Goal: Task Accomplishment & Management: Manage account settings

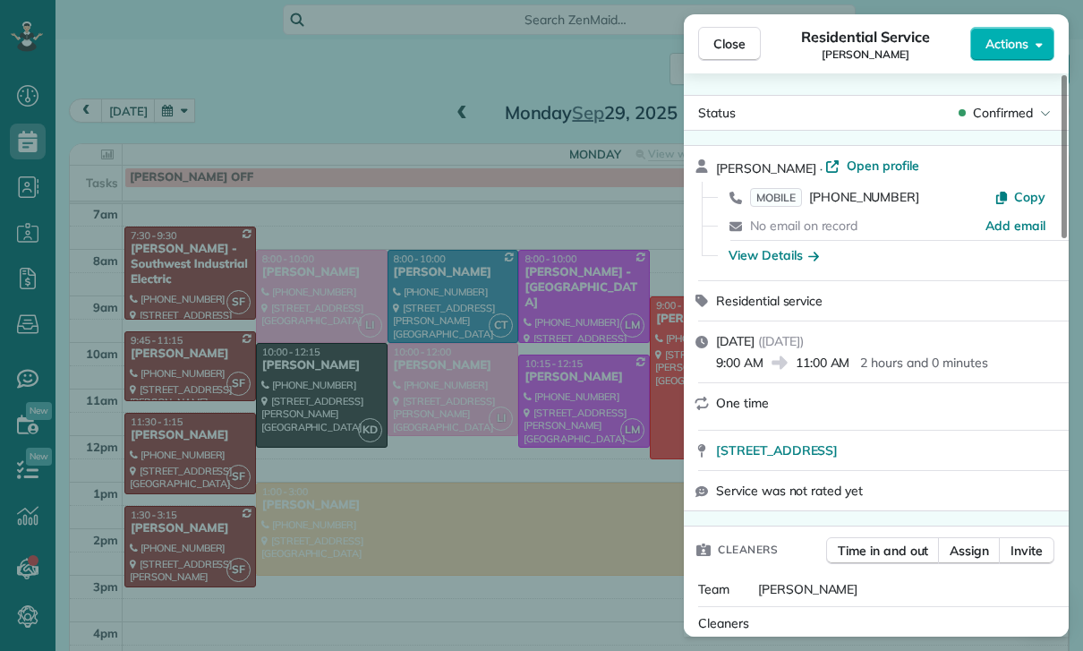
scroll to position [8, 8]
click at [536, 524] on div "Close Residential Service [PERSON_NAME] Actions Status Confirmed [PERSON_NAME] …" at bounding box center [541, 325] width 1083 height 651
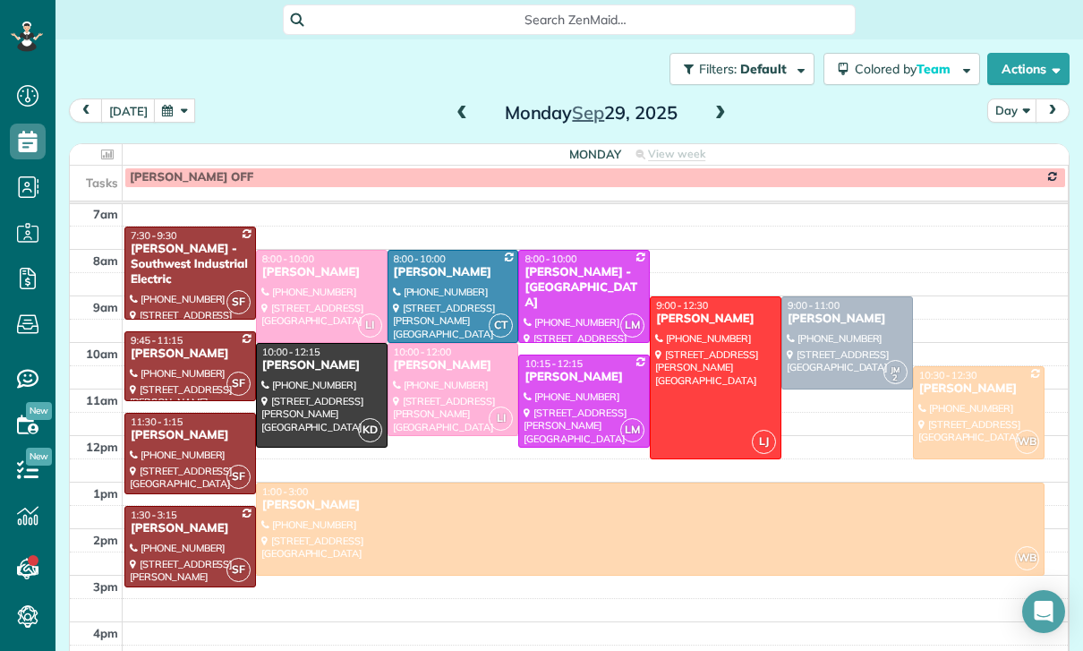
scroll to position [113, 0]
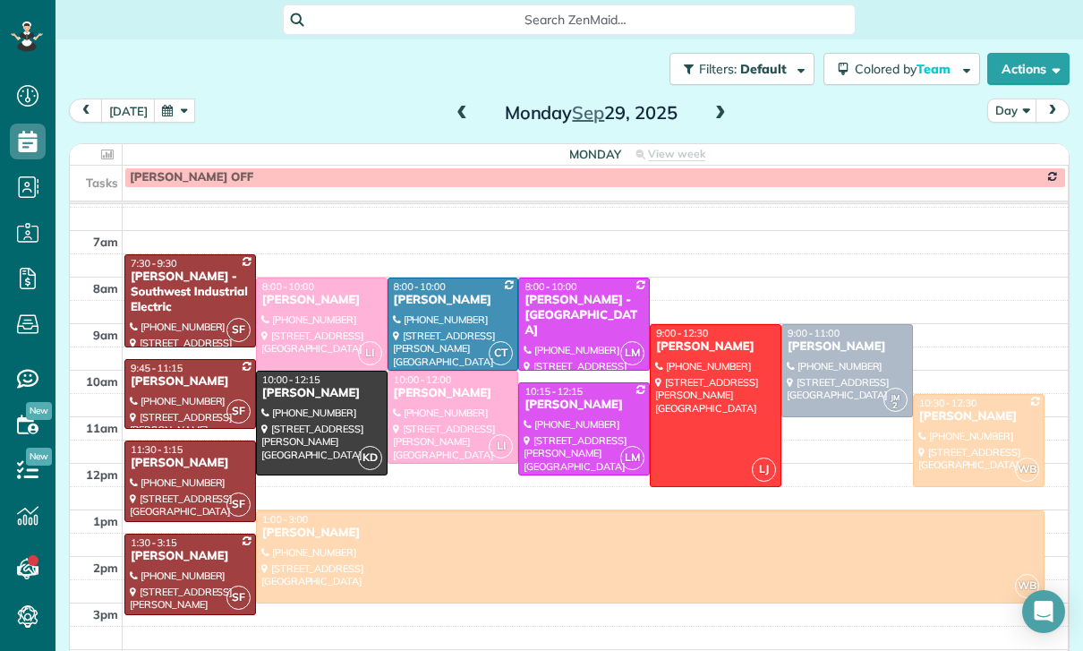
click at [178, 115] on button "button" at bounding box center [174, 110] width 41 height 24
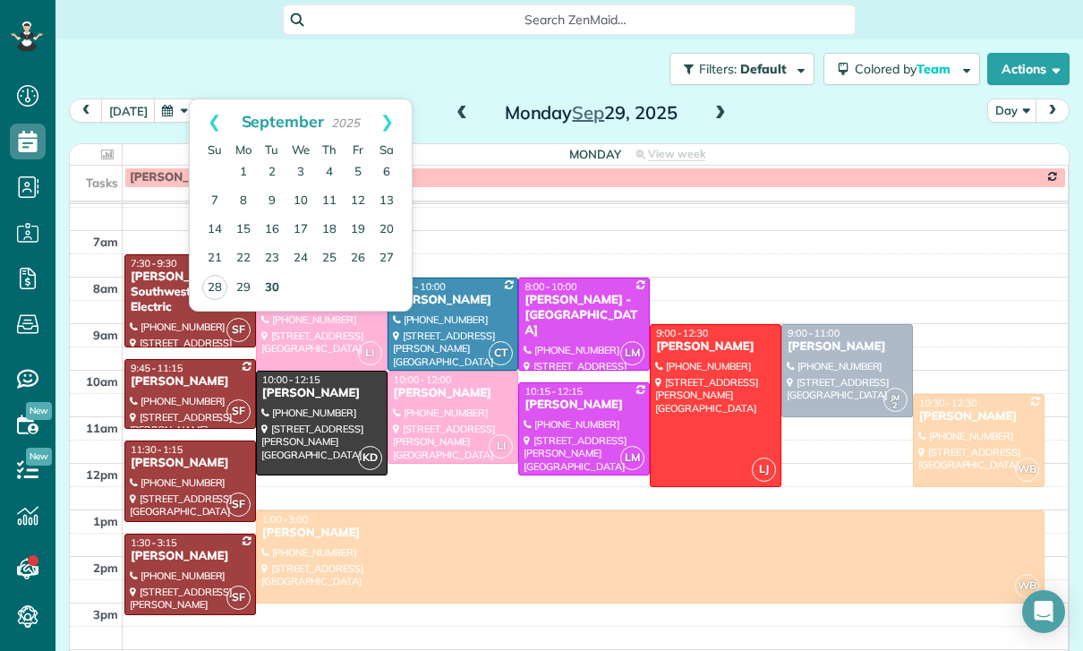
click at [271, 286] on link "30" at bounding box center [272, 288] width 29 height 29
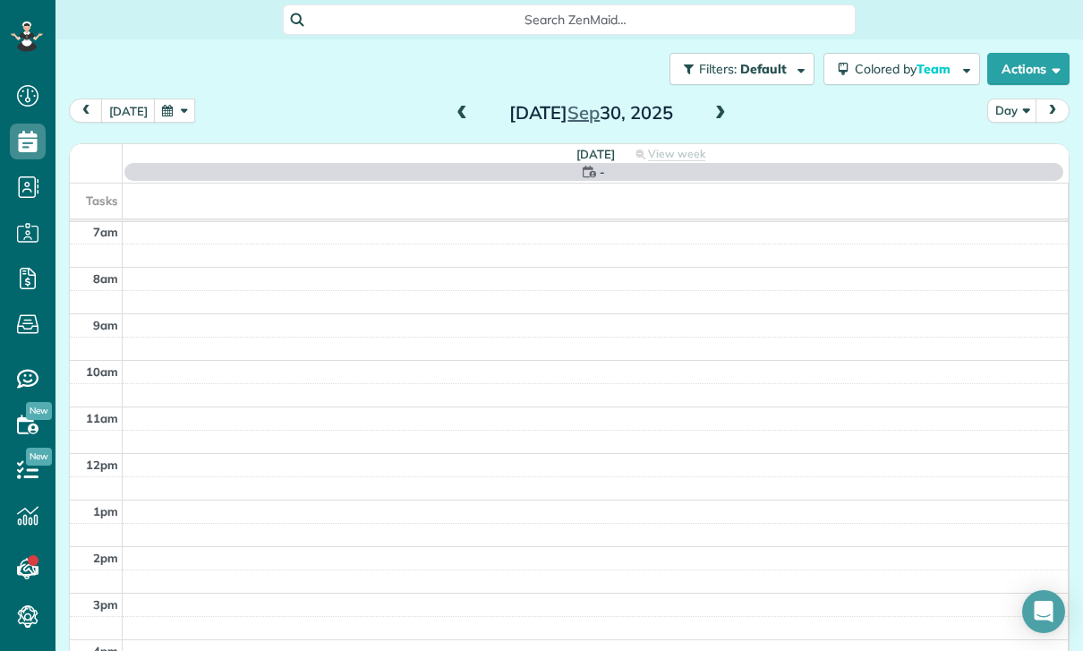
scroll to position [141, 0]
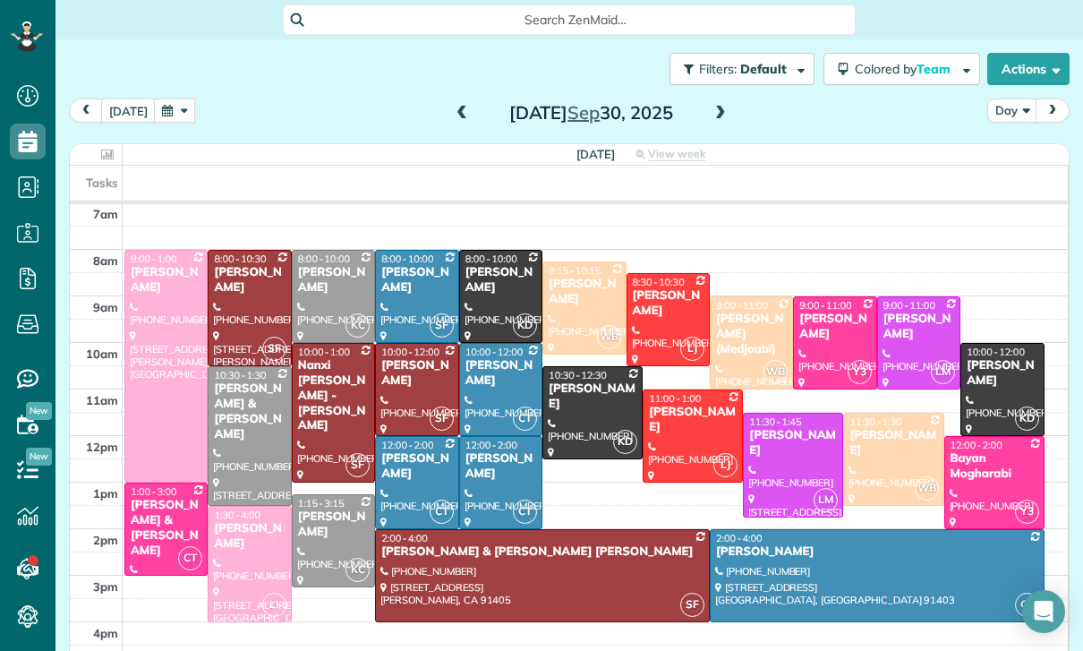
click at [497, 477] on div "[PERSON_NAME]" at bounding box center [501, 466] width 72 height 30
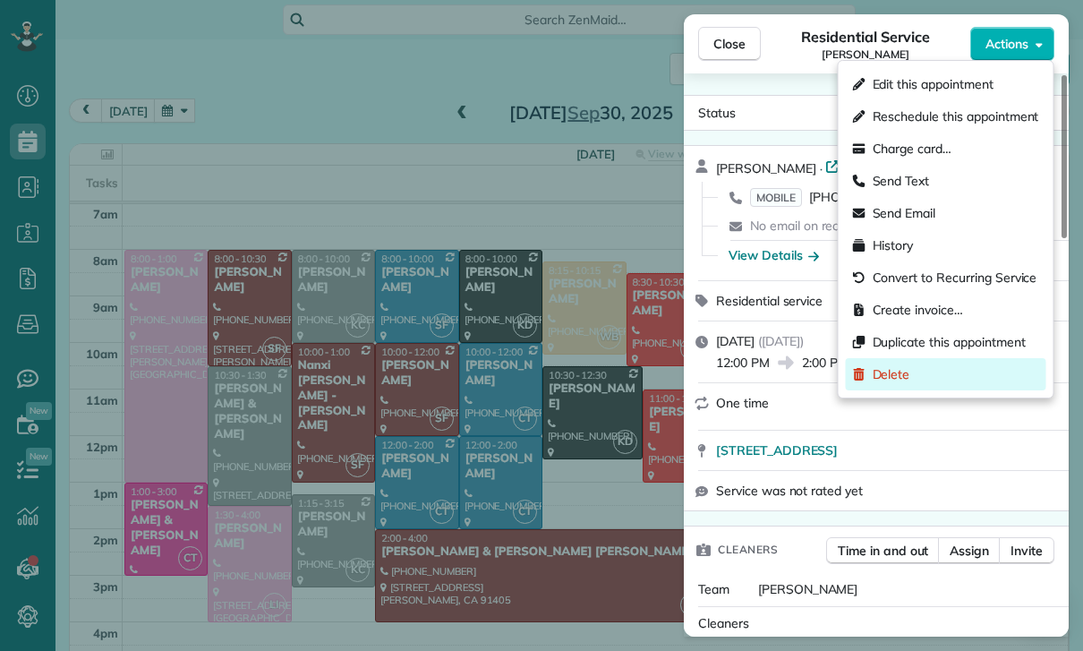
click at [536, 374] on span "Delete" at bounding box center [956, 374] width 166 height 18
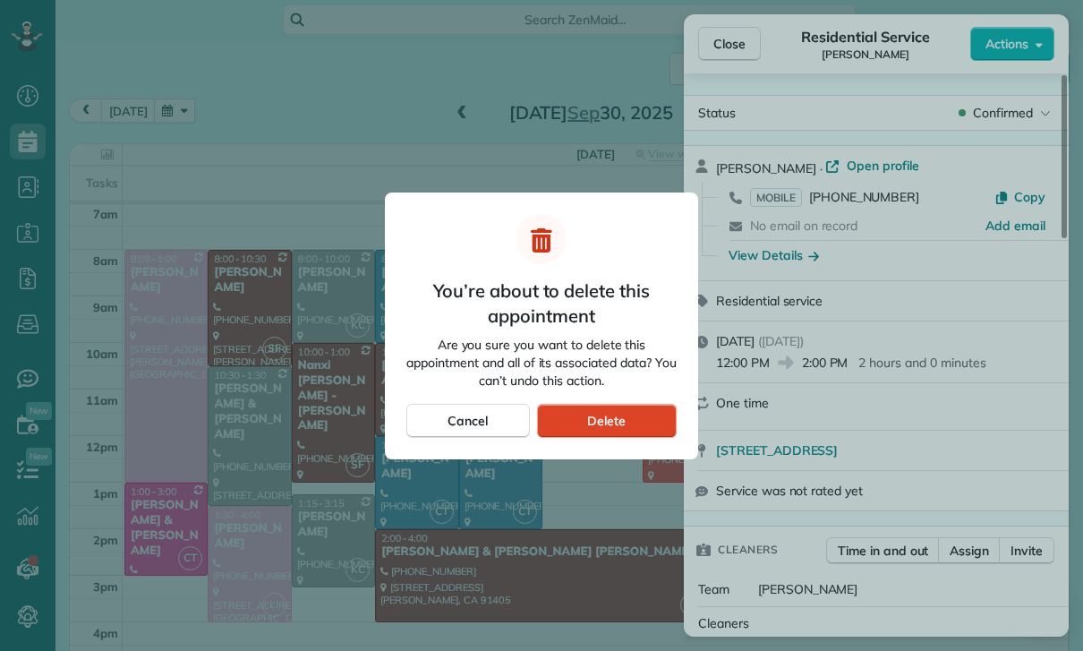
click at [536, 416] on span "Delete" at bounding box center [606, 421] width 38 height 18
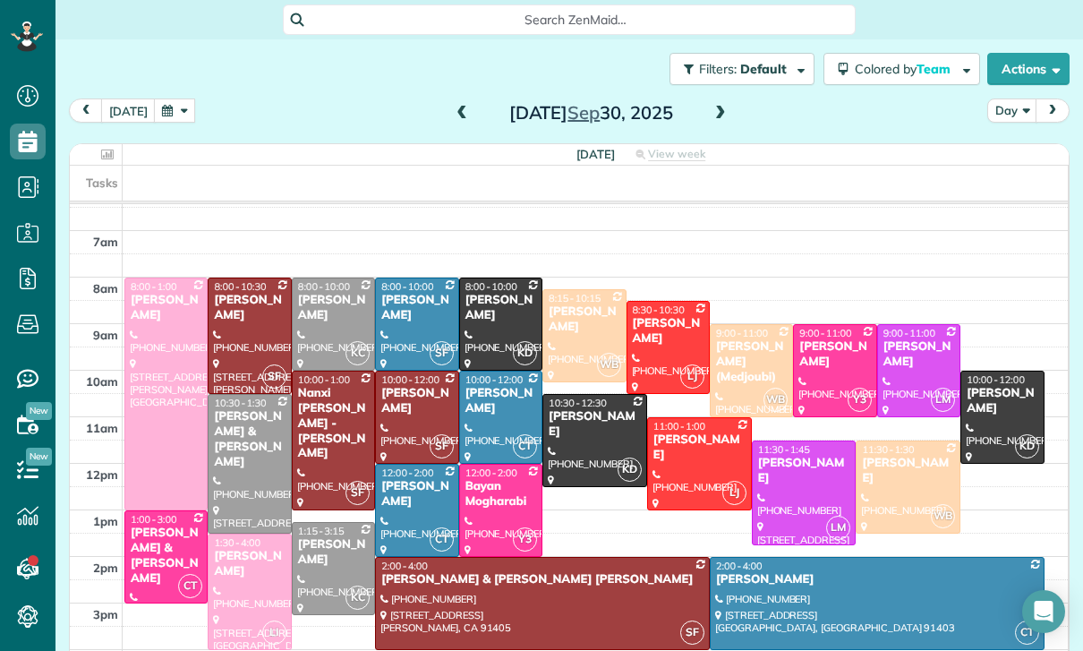
scroll to position [141, 0]
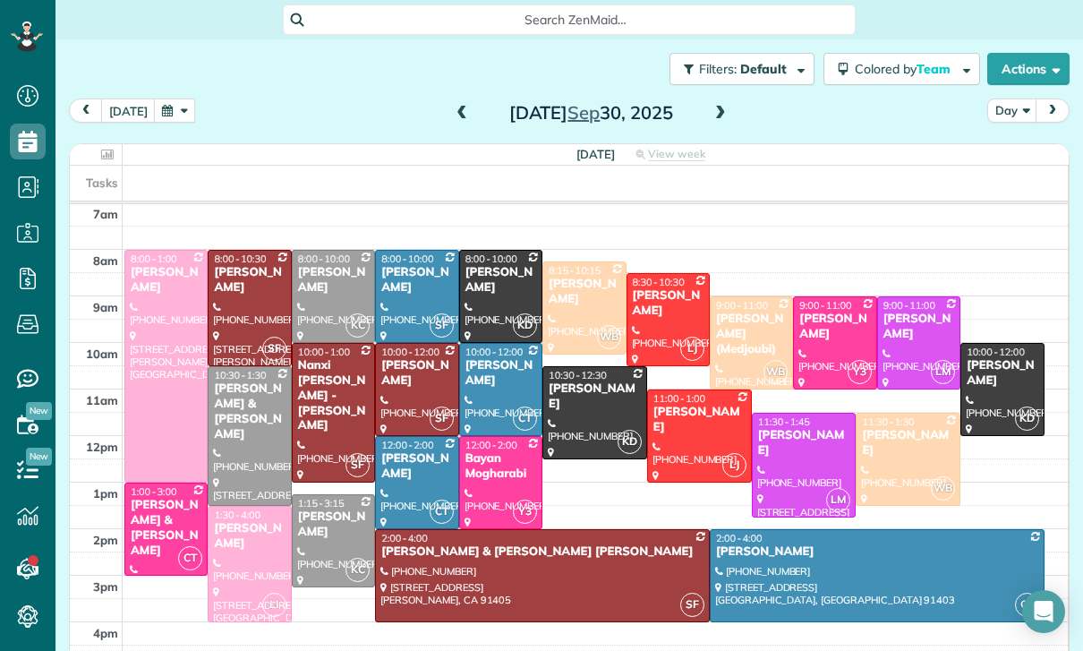
click at [536, 117] on span at bounding box center [721, 114] width 20 height 16
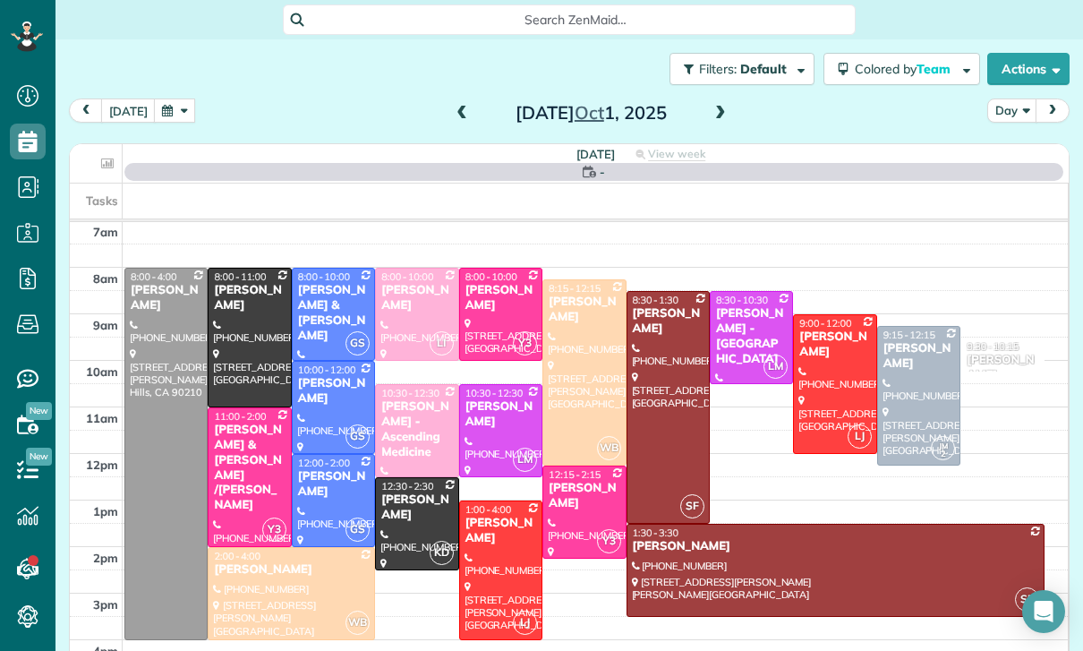
click at [536, 109] on span at bounding box center [721, 114] width 20 height 16
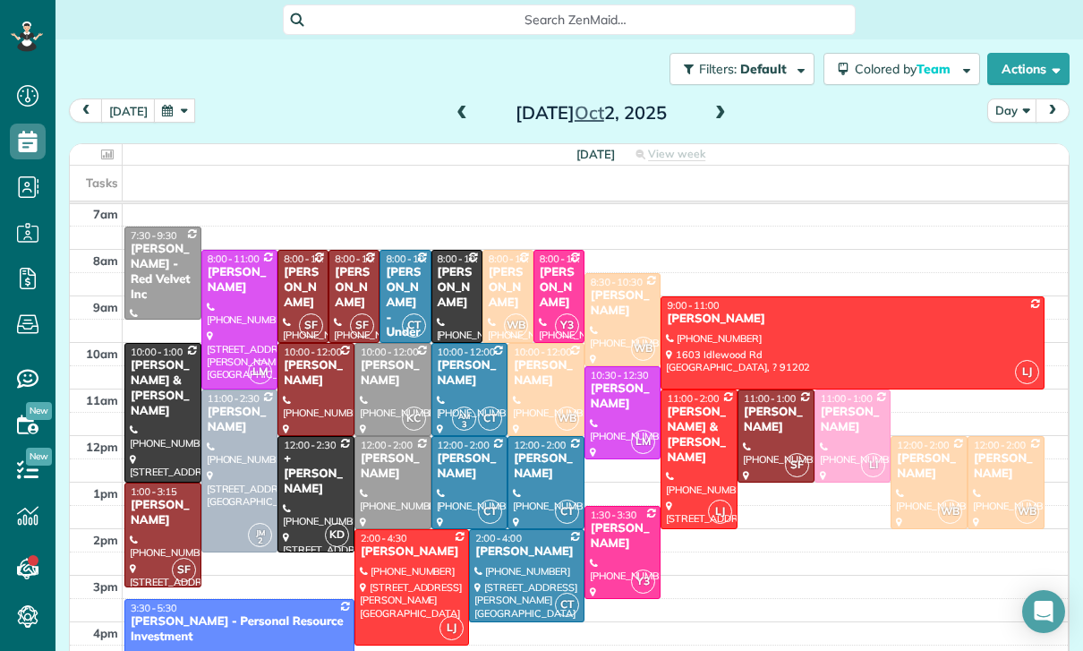
click at [536, 99] on div "[DATE]" at bounding box center [591, 112] width 286 height 29
click at [536, 105] on span at bounding box center [721, 113] width 20 height 27
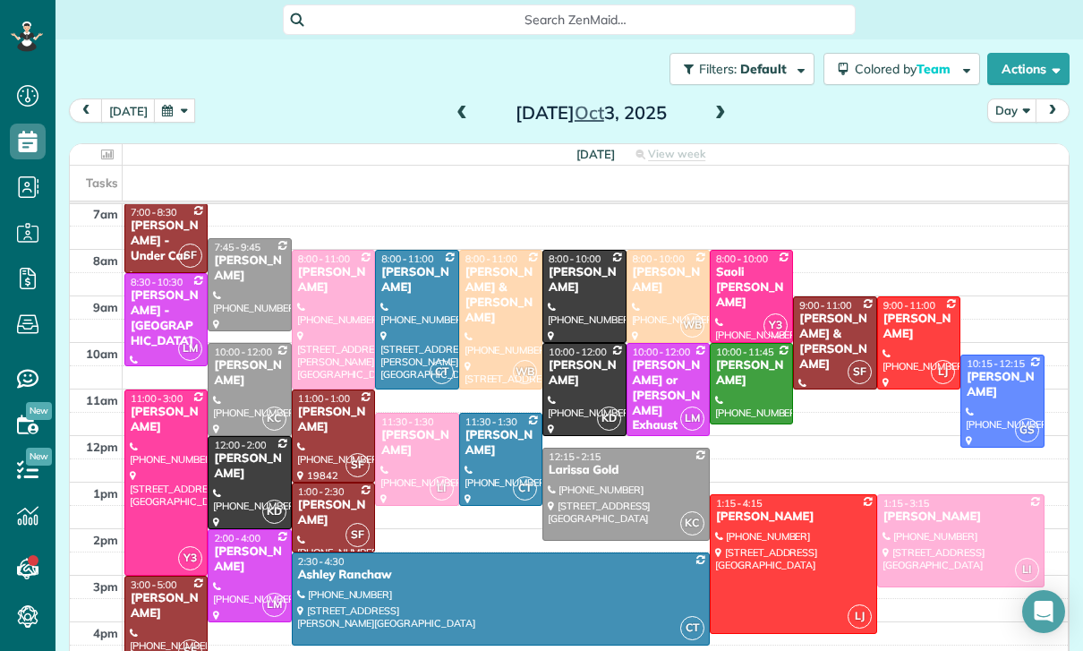
click at [181, 118] on button "button" at bounding box center [174, 110] width 41 height 24
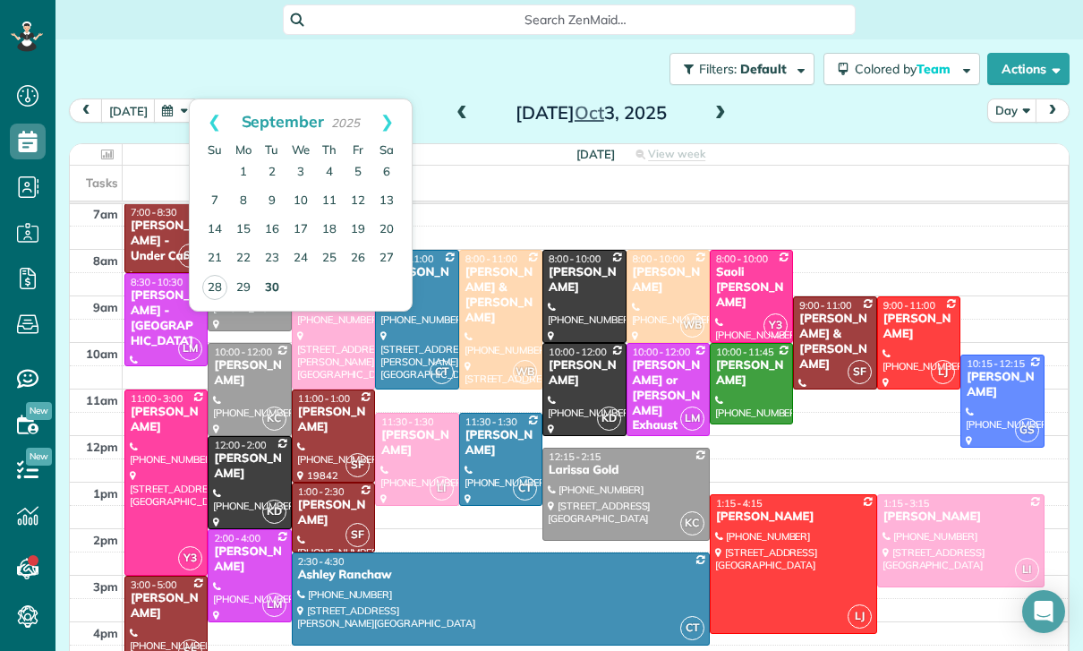
click at [275, 294] on link "30" at bounding box center [272, 288] width 29 height 29
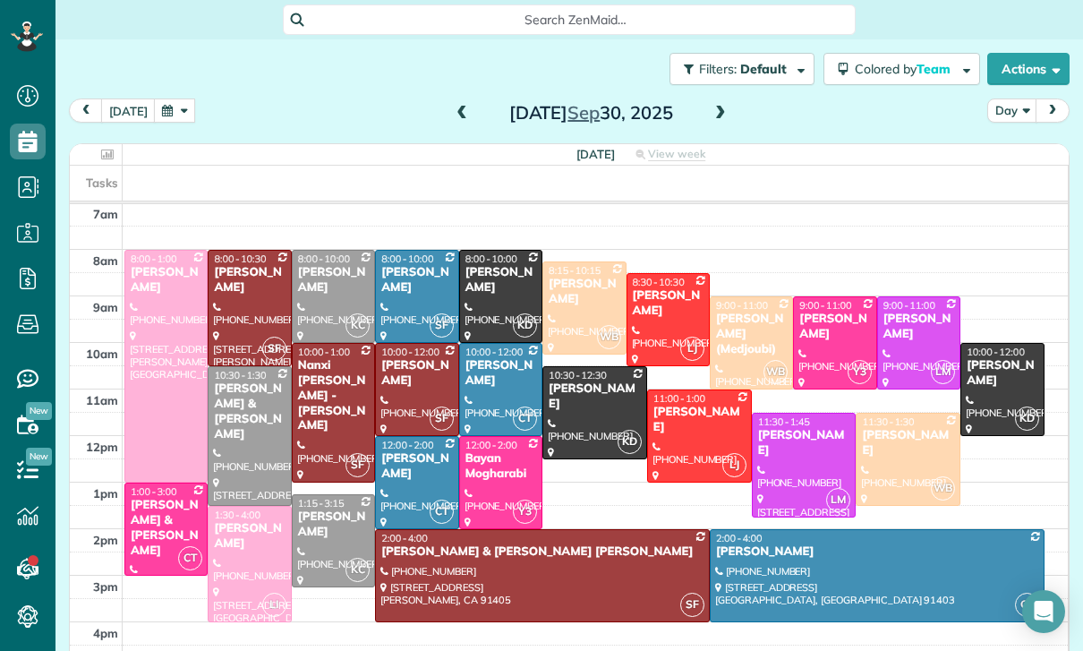
click at [154, 120] on button "button" at bounding box center [174, 110] width 41 height 24
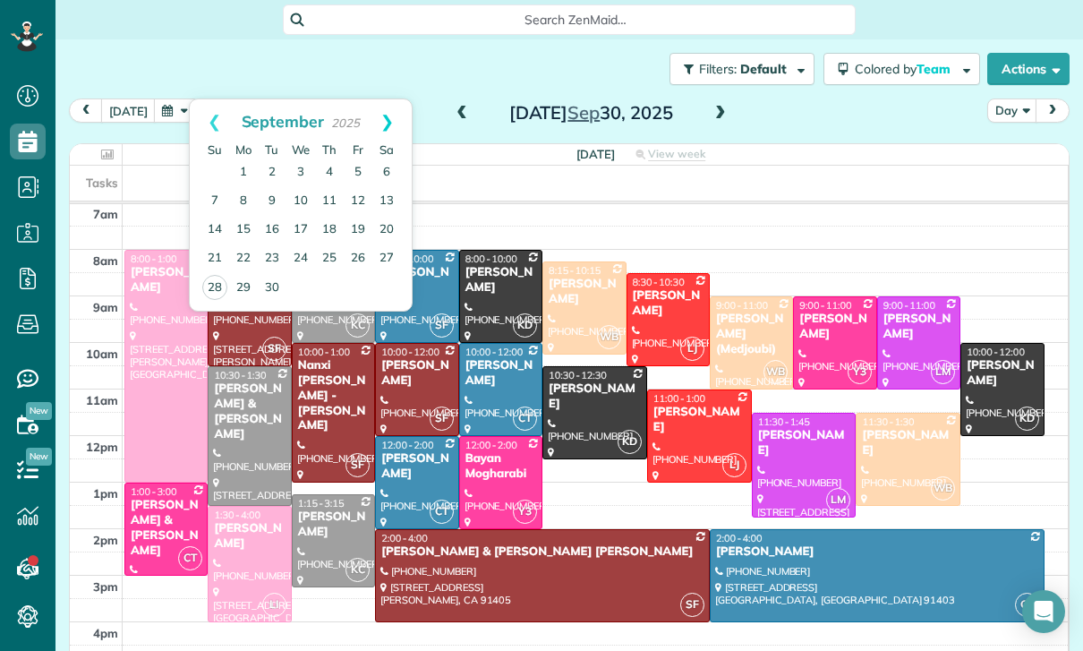
click at [395, 119] on link "Next" at bounding box center [386, 121] width 49 height 45
click at [353, 170] on link "3" at bounding box center [358, 172] width 29 height 29
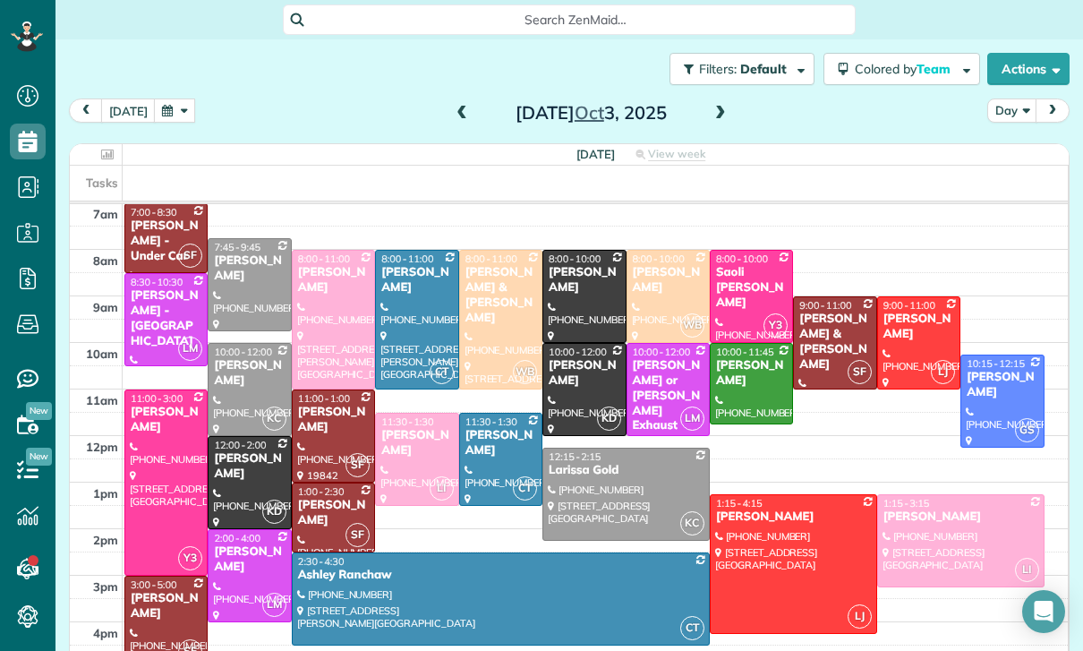
click at [442, 98] on div "[DATE] Day [DATE]" at bounding box center [569, 114] width 1001 height 33
click at [456, 101] on span at bounding box center [462, 113] width 20 height 27
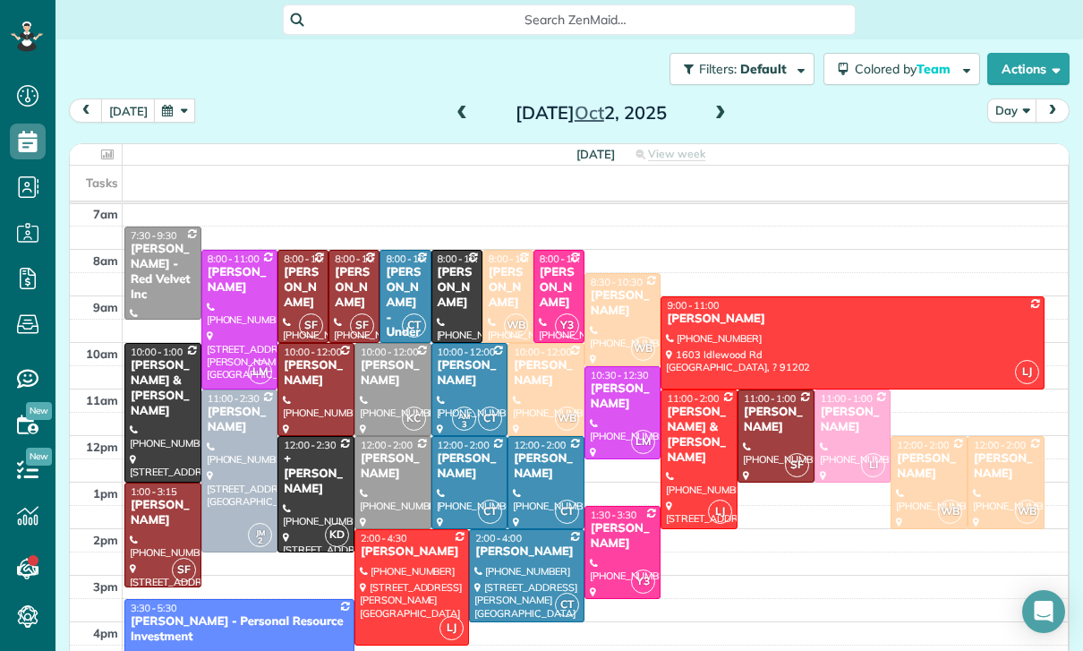
click at [158, 101] on button "button" at bounding box center [174, 110] width 41 height 24
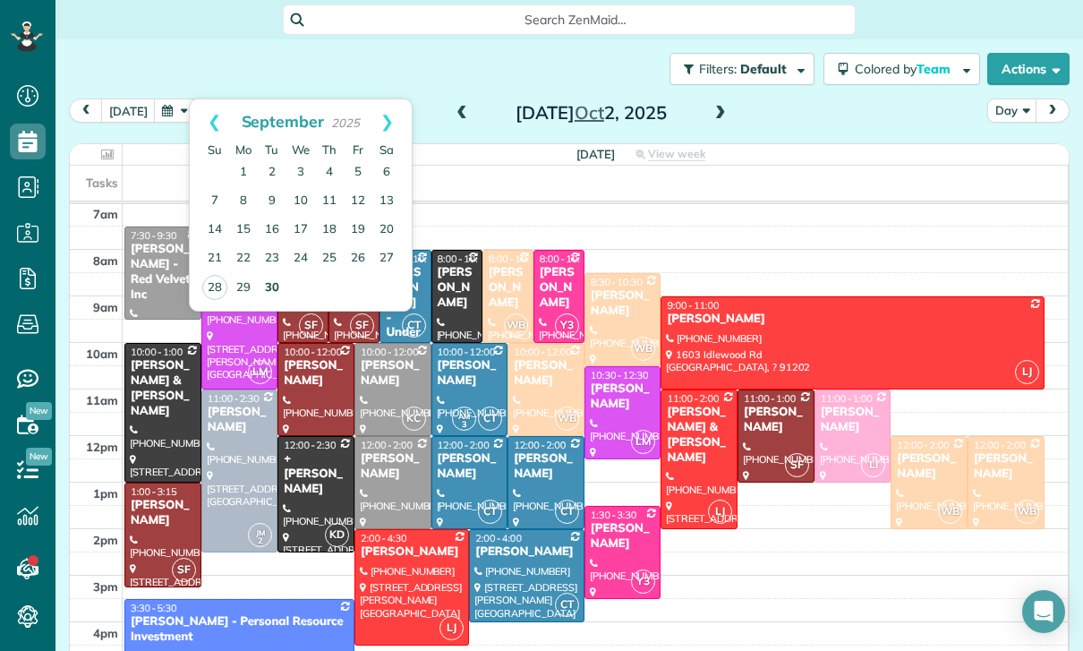
click at [276, 288] on link "30" at bounding box center [272, 288] width 29 height 29
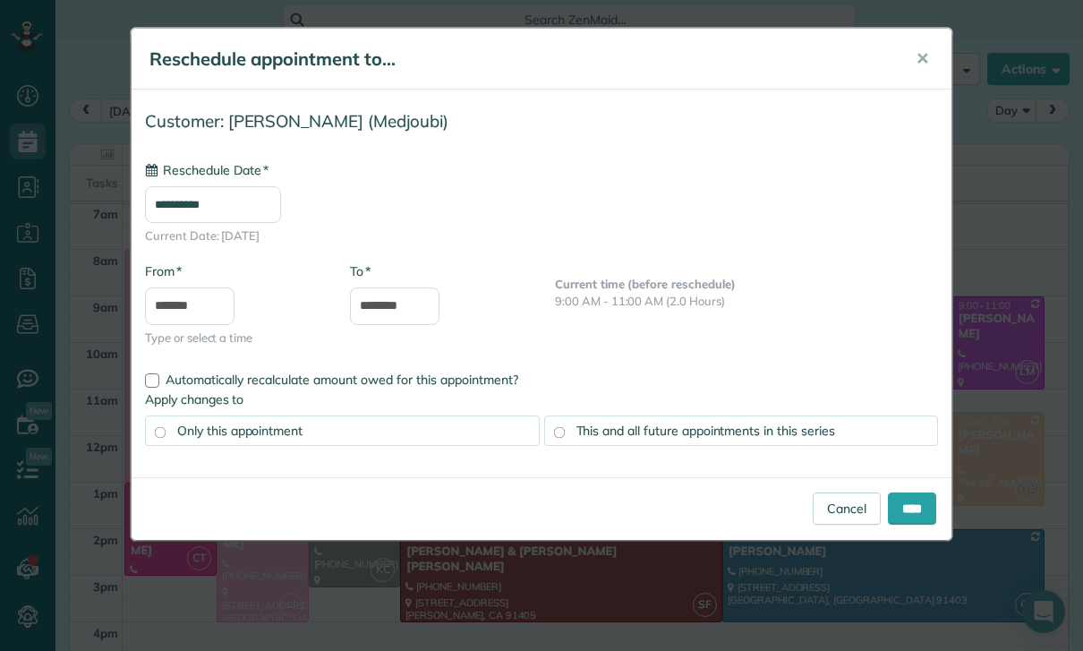
click at [218, 193] on input "**********" at bounding box center [213, 204] width 136 height 37
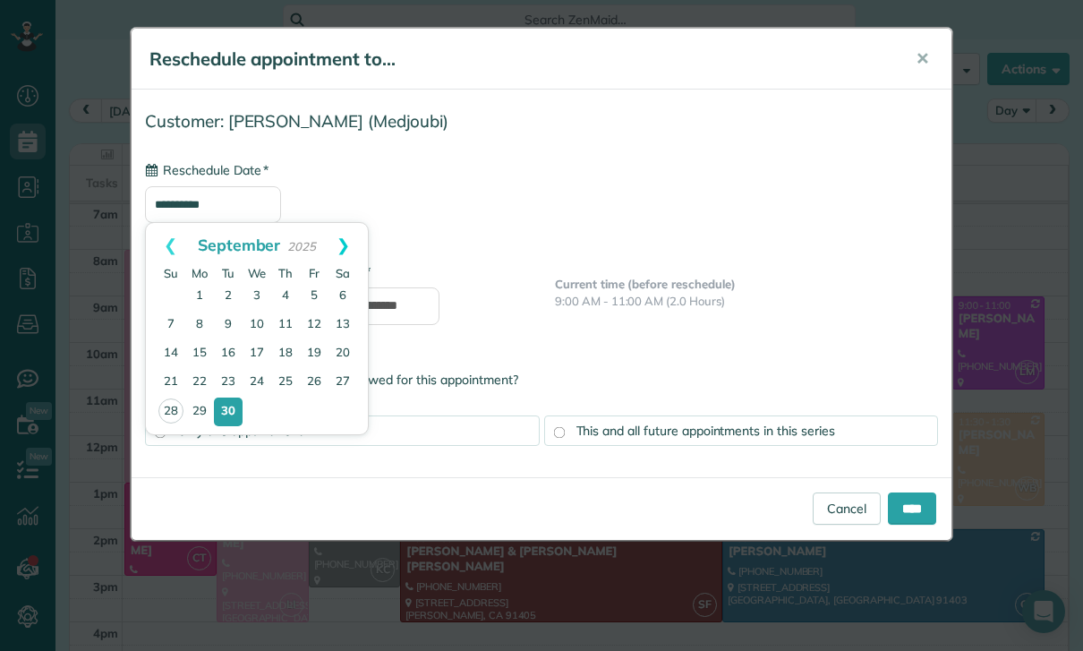
click at [344, 243] on link "Next" at bounding box center [343, 245] width 49 height 45
click at [281, 286] on link "2" at bounding box center [285, 296] width 29 height 29
type input "**********"
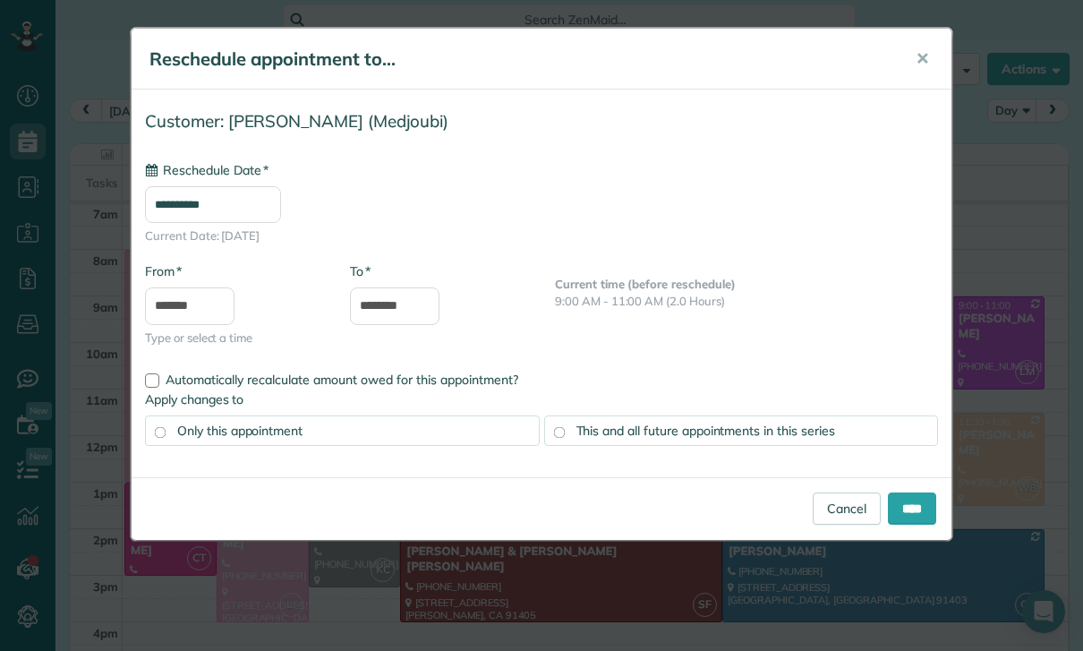
click at [536, 432] on span "This and all future appointments in this series" at bounding box center [705, 430] width 259 height 16
click at [536, 513] on input "****" at bounding box center [912, 508] width 48 height 32
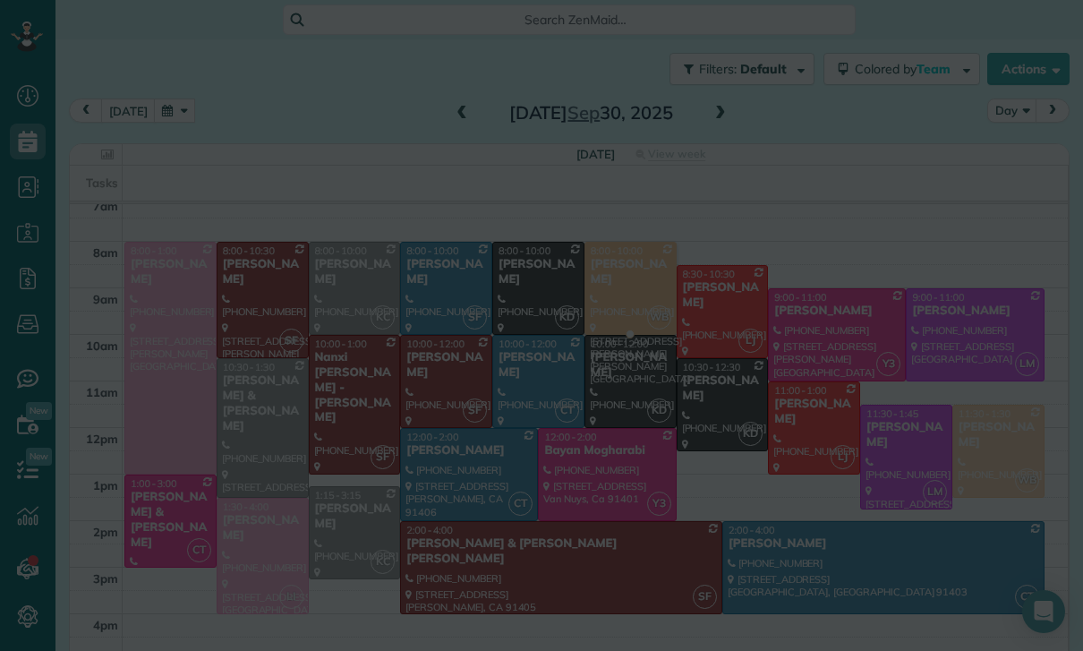
scroll to position [149, 0]
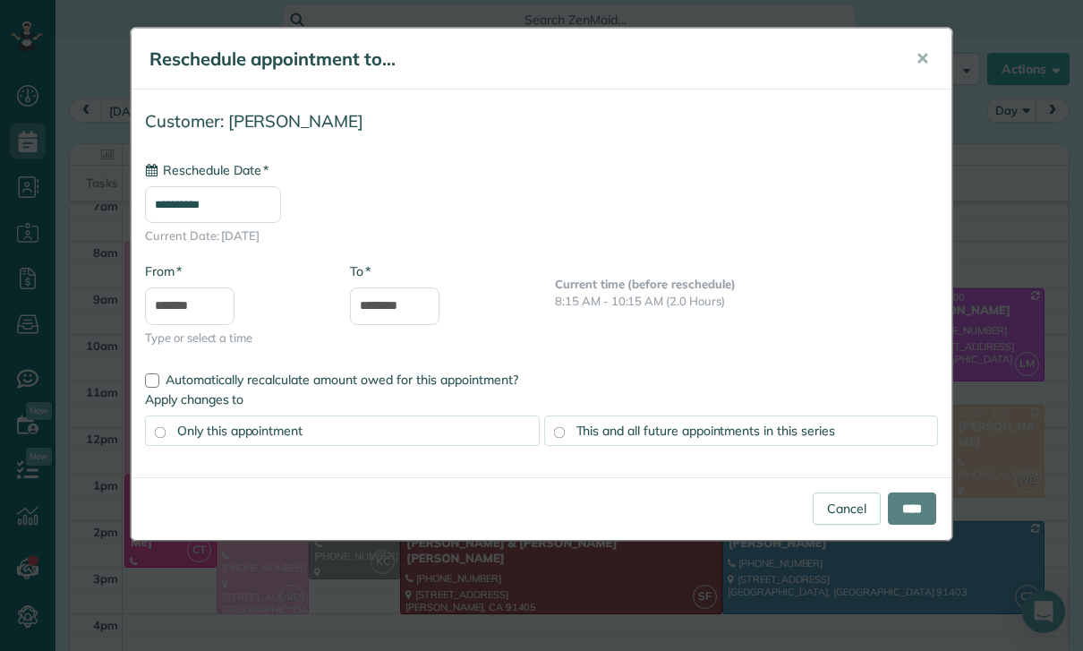
type input "**********"
click at [536, 431] on span "This and all future appointments in this series" at bounding box center [705, 430] width 259 height 16
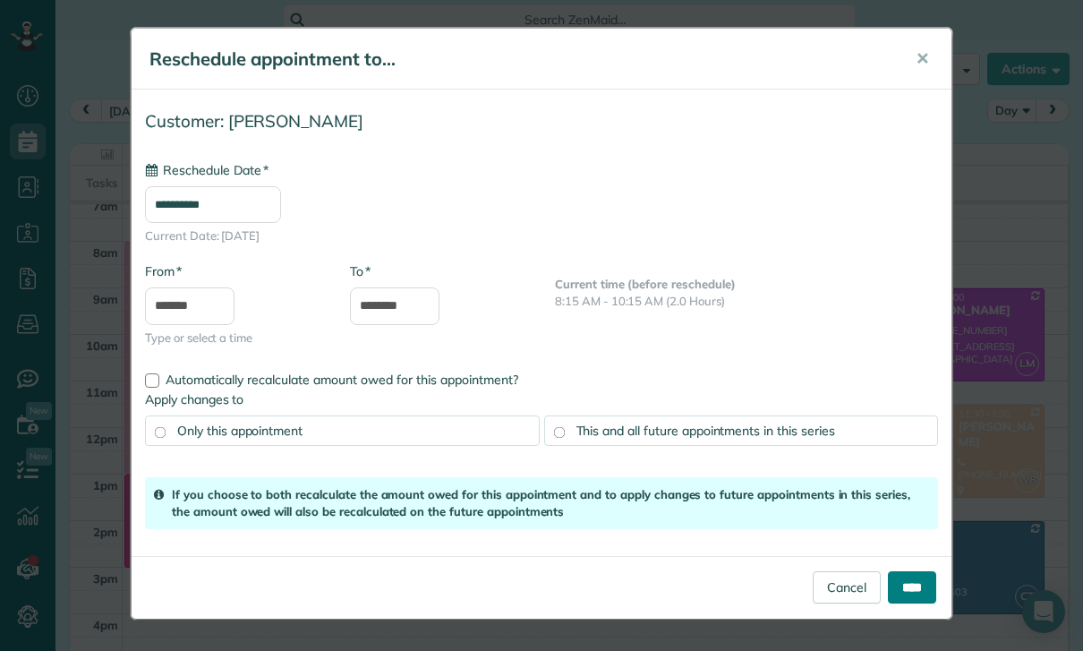
click at [536, 588] on input "****" at bounding box center [912, 587] width 48 height 32
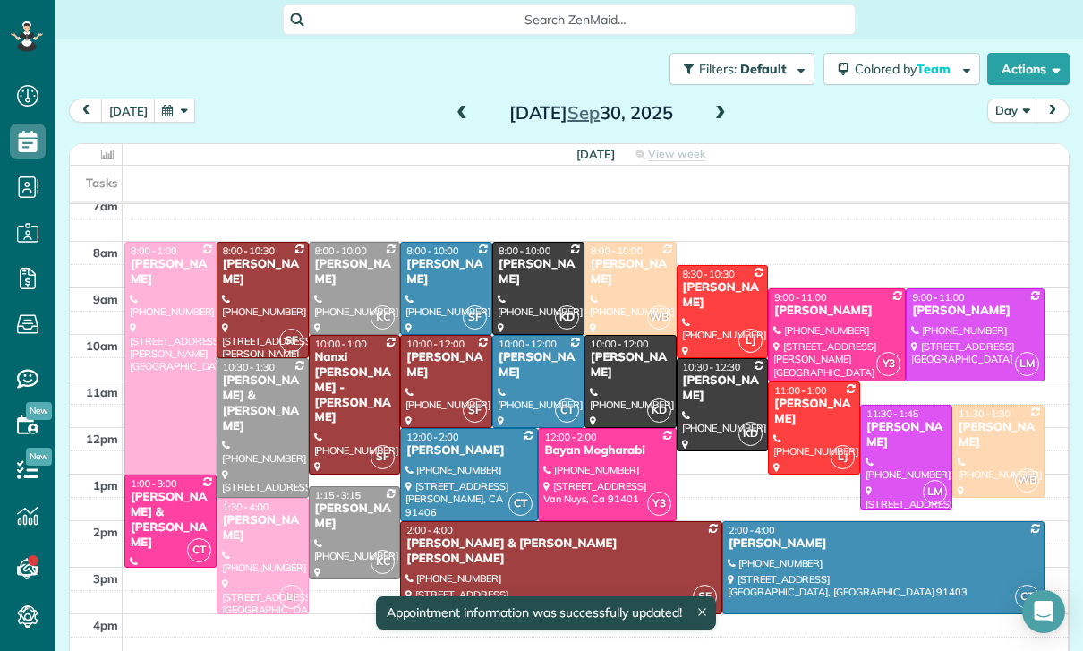
click at [166, 113] on button "button" at bounding box center [174, 110] width 41 height 24
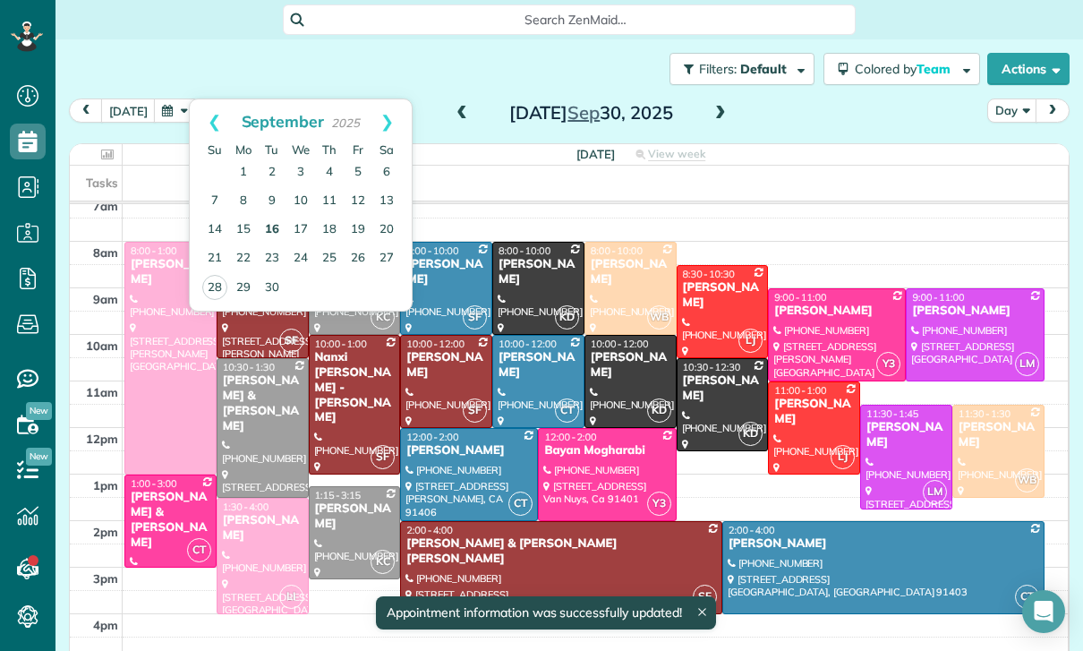
click at [272, 226] on link "16" at bounding box center [272, 230] width 29 height 29
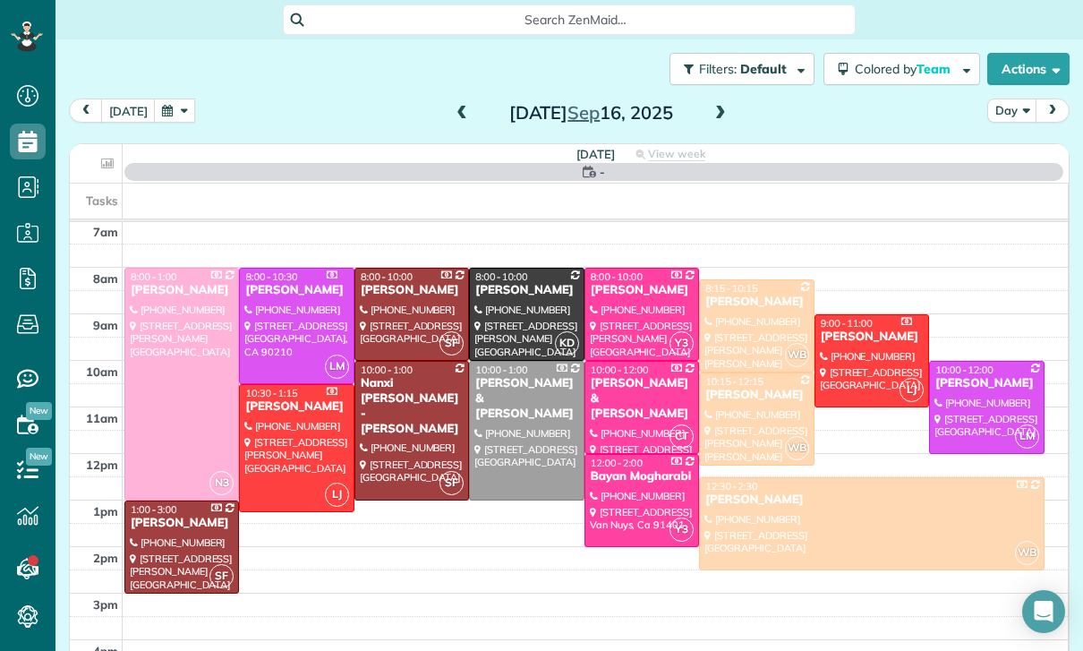
scroll to position [141, 0]
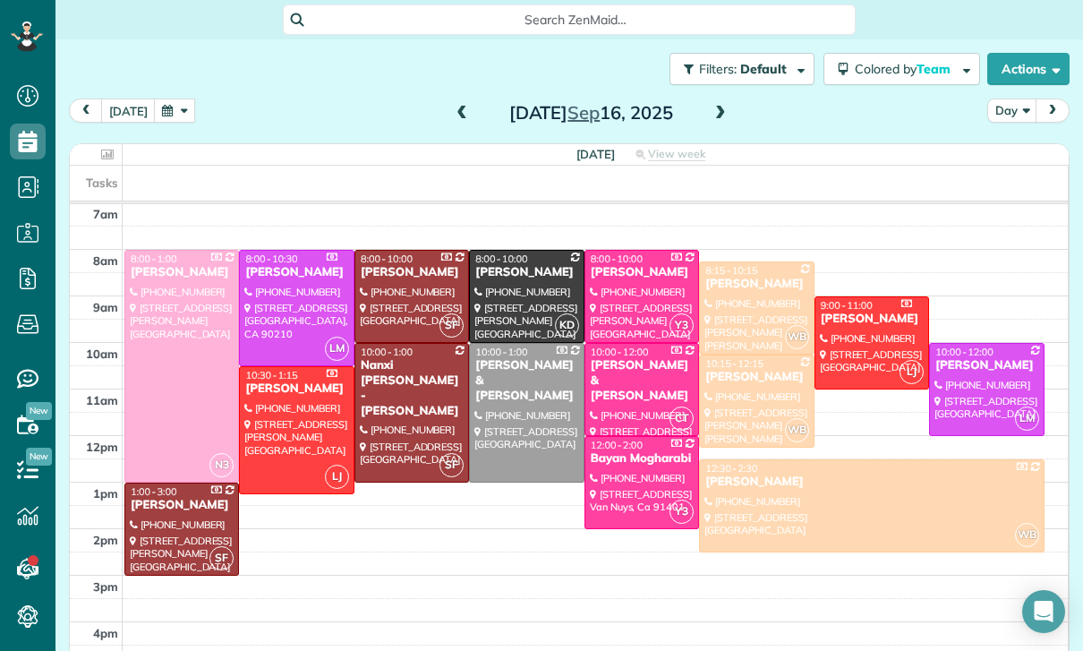
click at [166, 115] on button "button" at bounding box center [174, 110] width 41 height 24
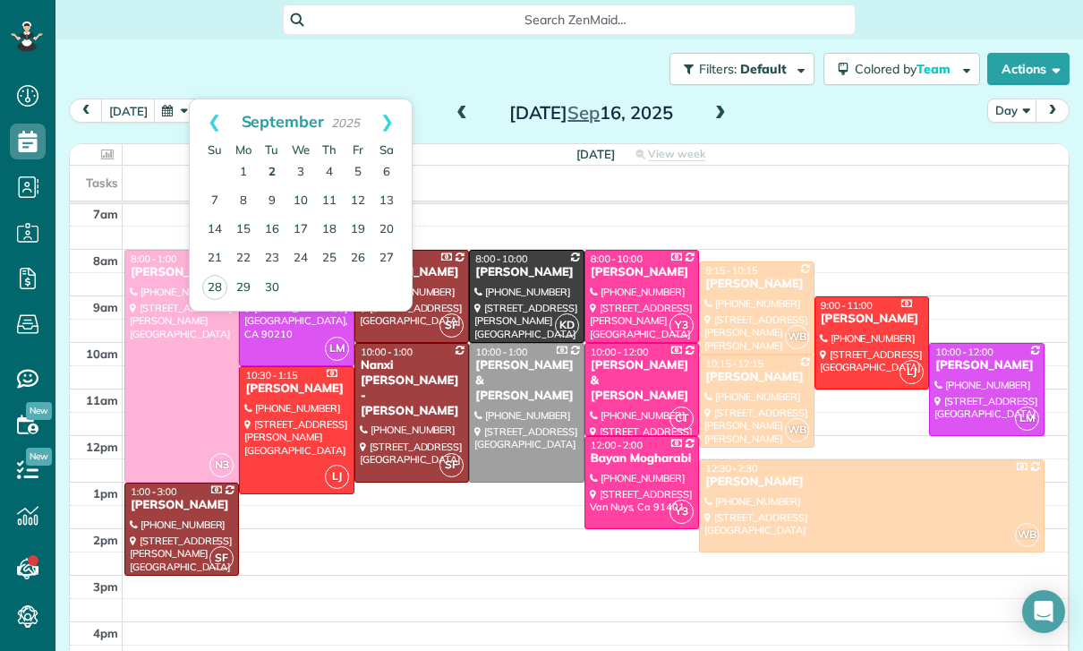
click at [277, 172] on link "2" at bounding box center [272, 172] width 29 height 29
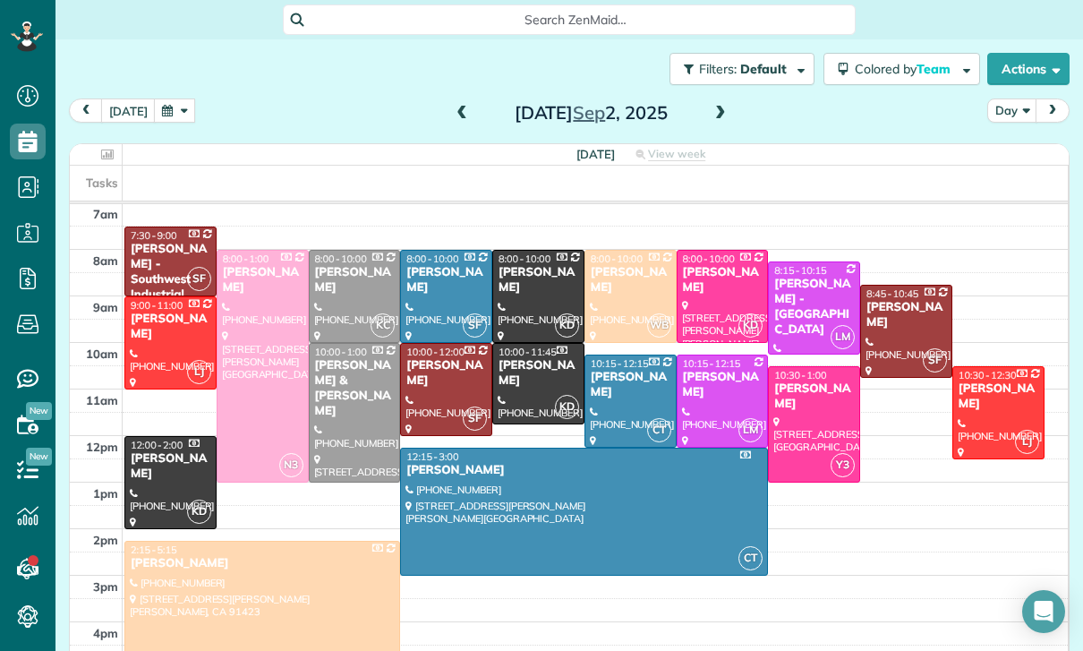
click at [165, 99] on button "button" at bounding box center [174, 110] width 41 height 24
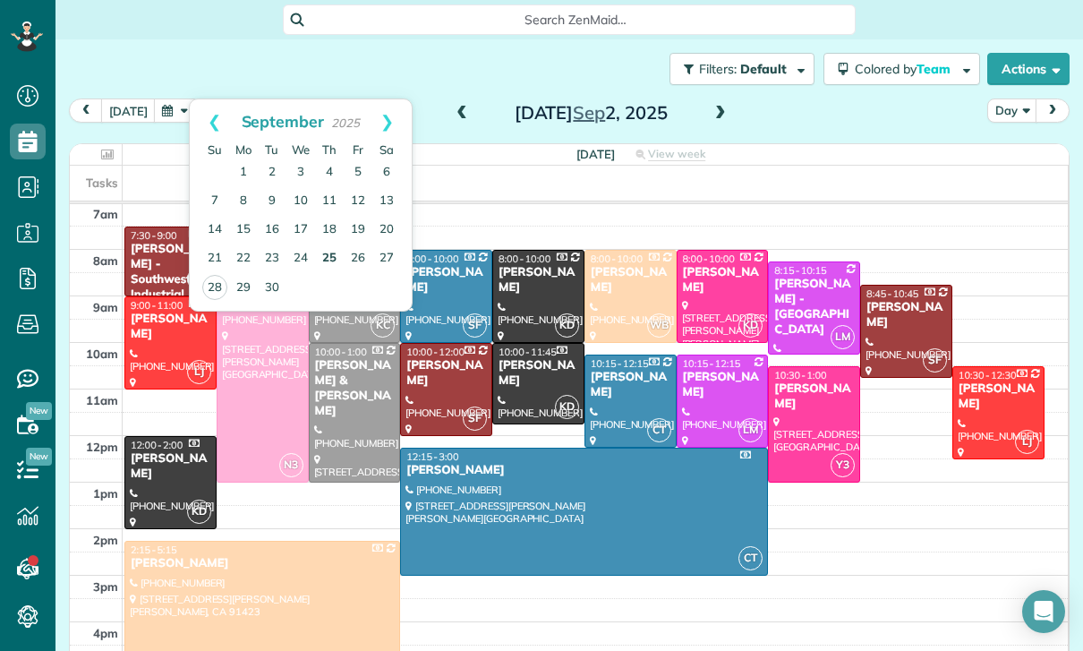
click at [331, 260] on link "25" at bounding box center [329, 258] width 29 height 29
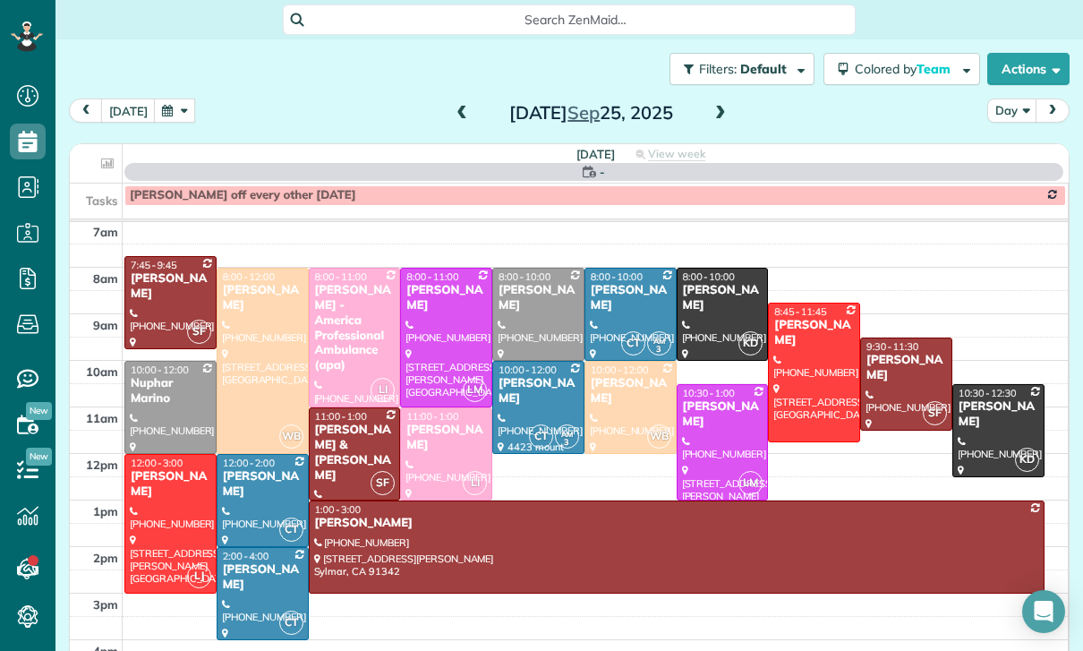
click at [175, 109] on button "button" at bounding box center [174, 110] width 41 height 24
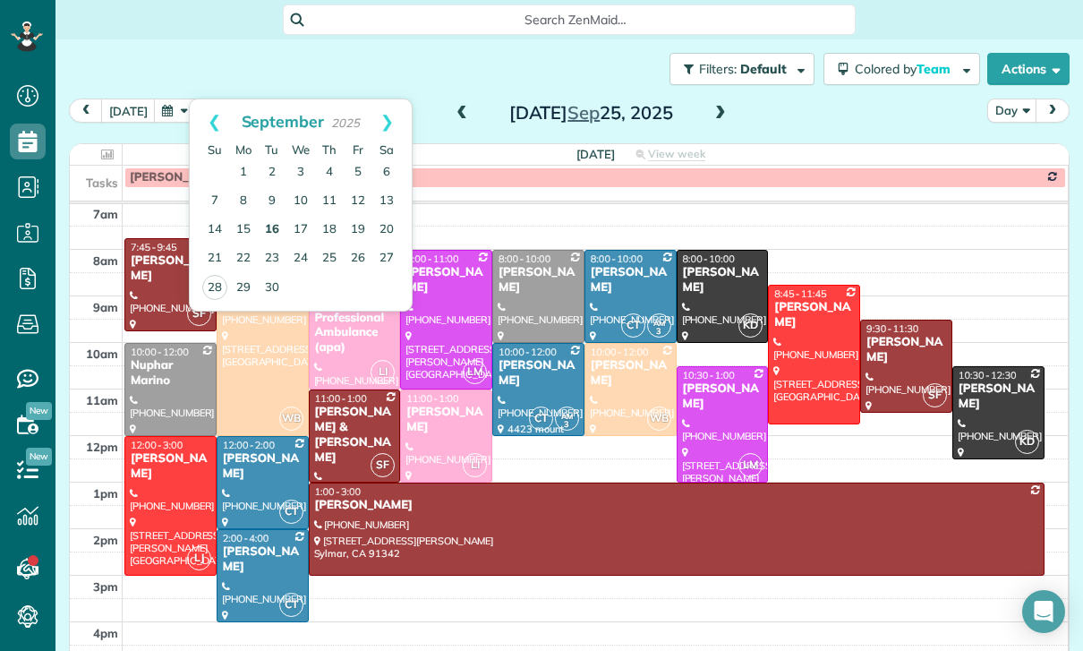
click at [267, 228] on link "16" at bounding box center [272, 230] width 29 height 29
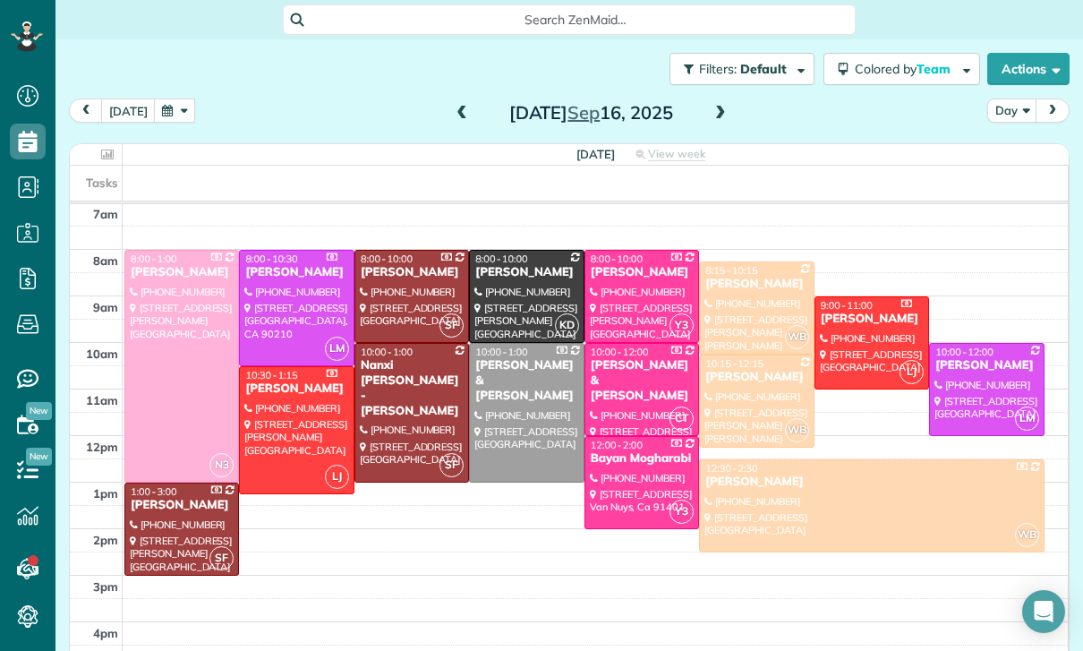
click at [186, 113] on button "button" at bounding box center [174, 110] width 41 height 24
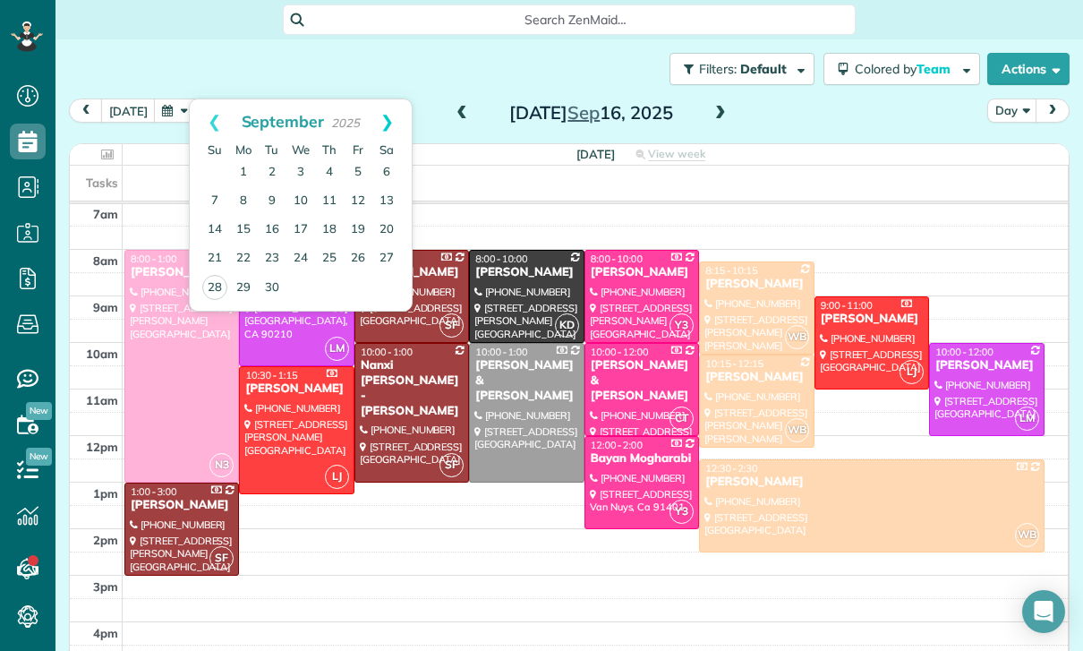
click at [398, 118] on link "Next" at bounding box center [386, 121] width 49 height 45
click at [330, 167] on link "2" at bounding box center [329, 172] width 29 height 29
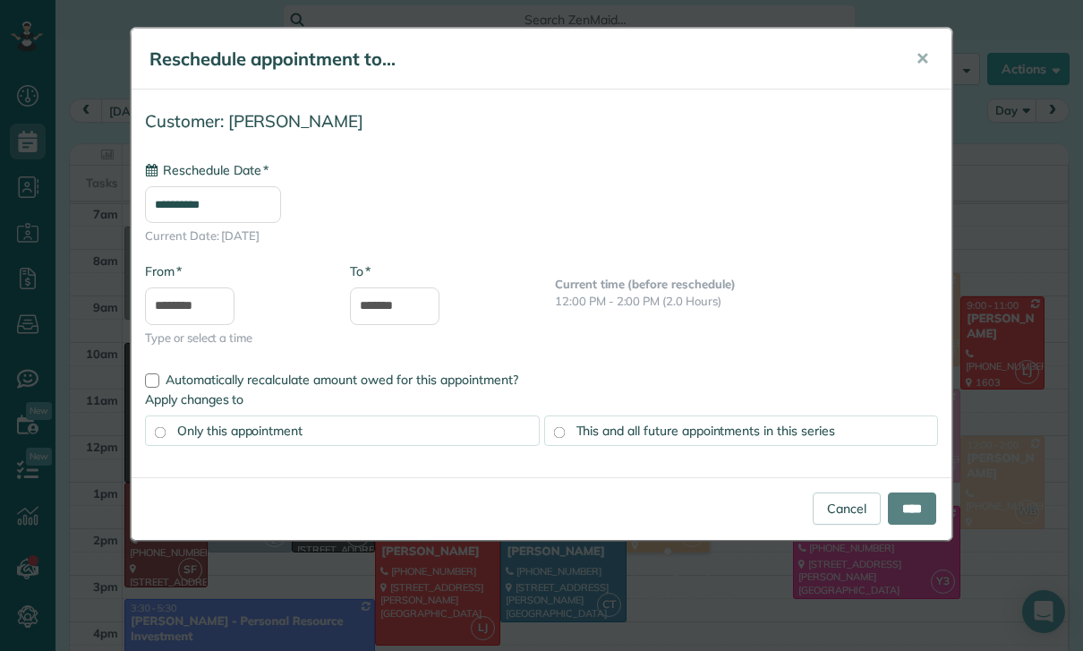
click at [248, 201] on input "**********" at bounding box center [213, 204] width 136 height 37
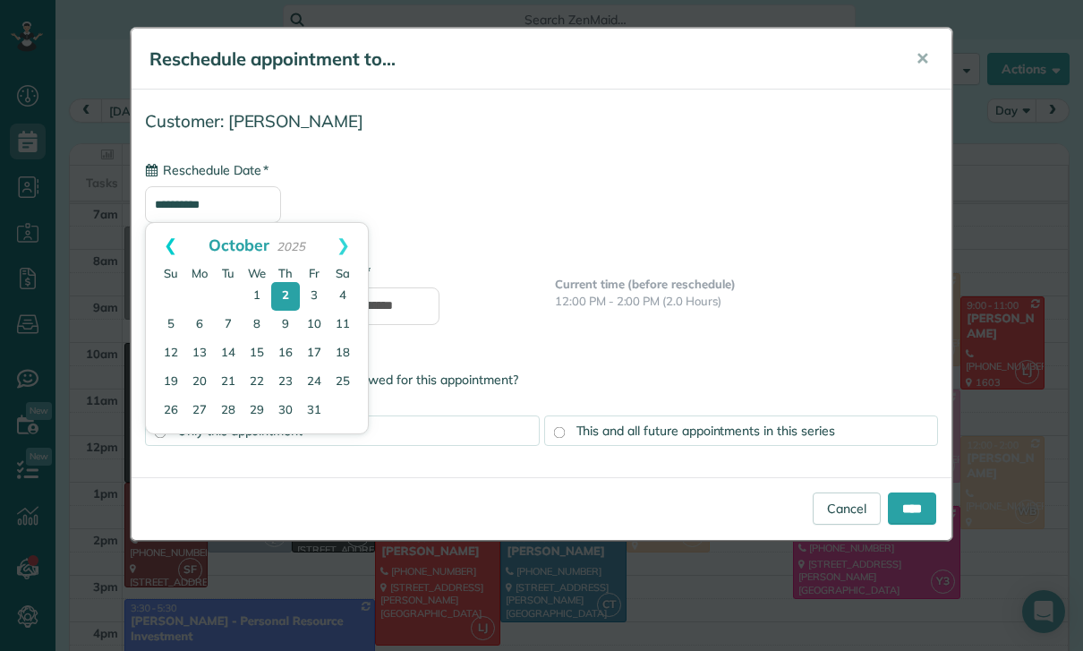
click at [157, 240] on link "Prev" at bounding box center [170, 245] width 49 height 45
click at [233, 409] on link "30" at bounding box center [228, 411] width 29 height 29
type input "**********"
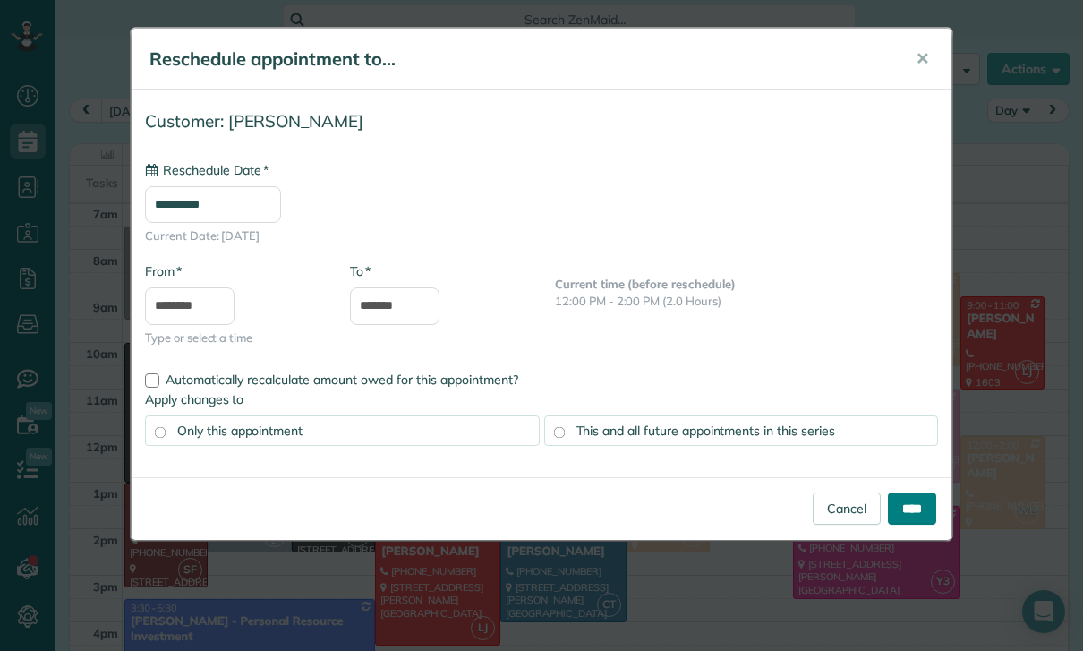
click at [536, 516] on input "****" at bounding box center [912, 508] width 48 height 32
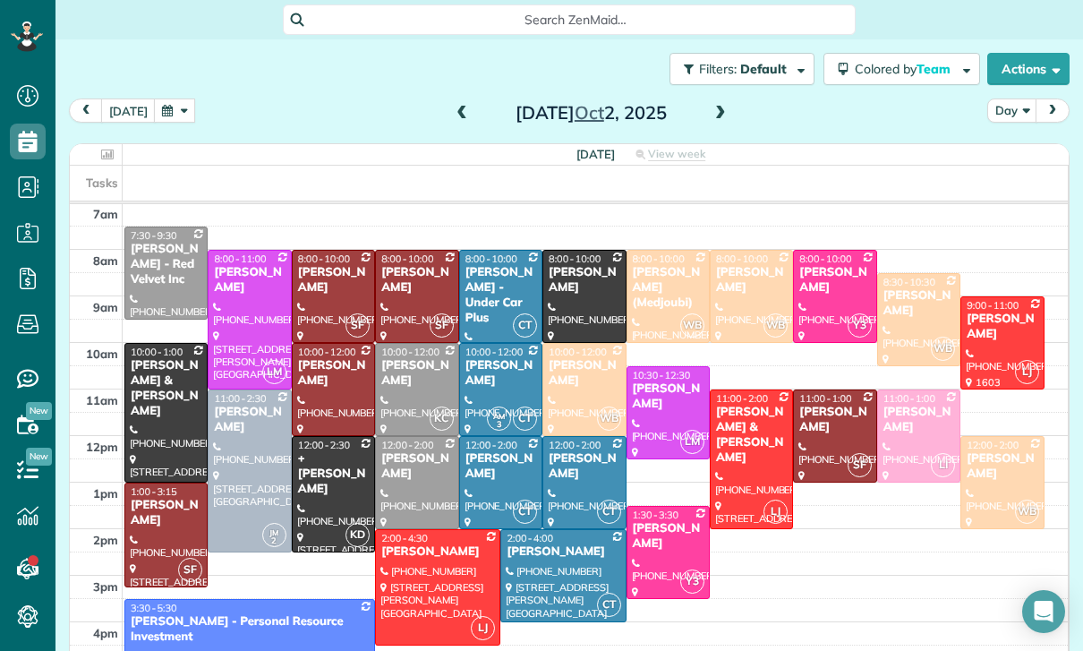
click at [167, 117] on button "button" at bounding box center [174, 110] width 41 height 24
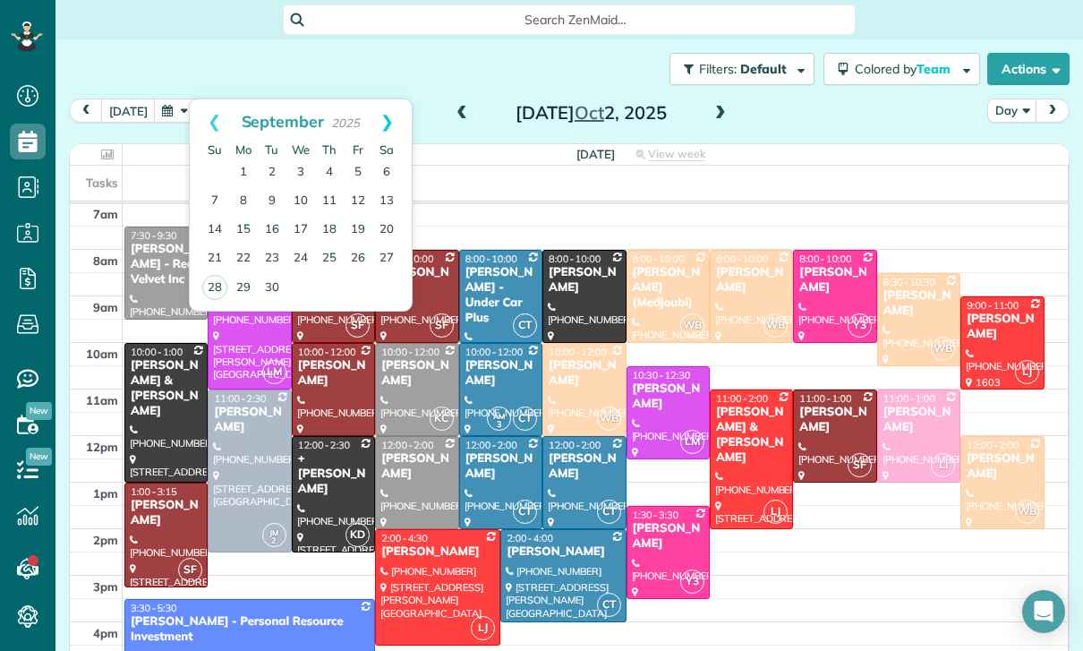
click at [388, 115] on link "Next" at bounding box center [386, 121] width 49 height 45
click at [350, 196] on link "10" at bounding box center [358, 201] width 29 height 29
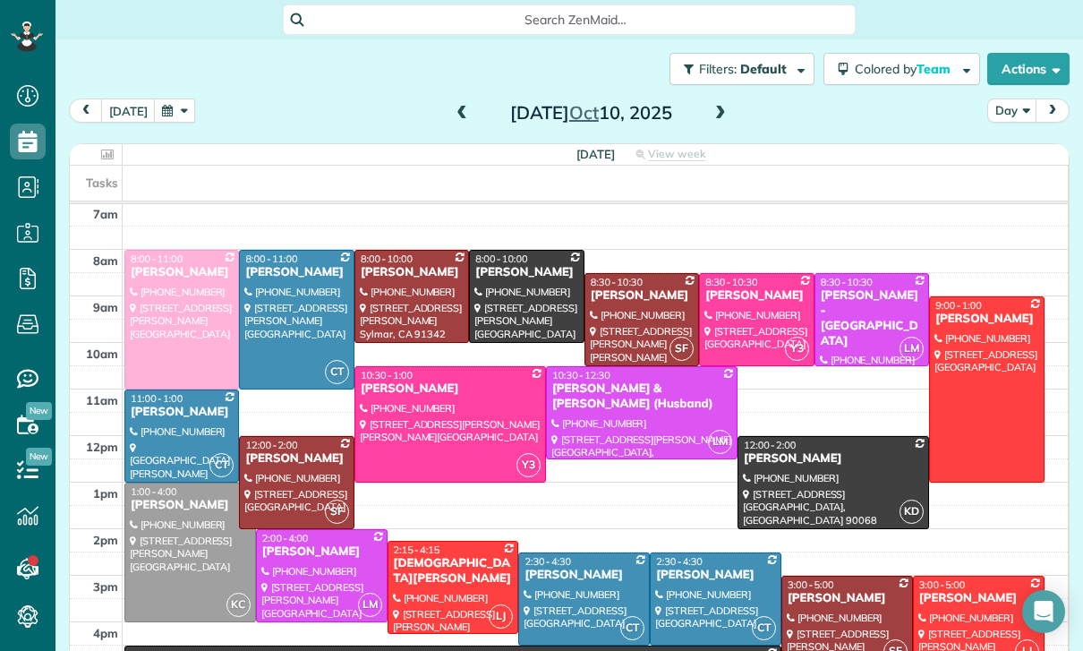
click at [159, 106] on button "button" at bounding box center [174, 110] width 41 height 24
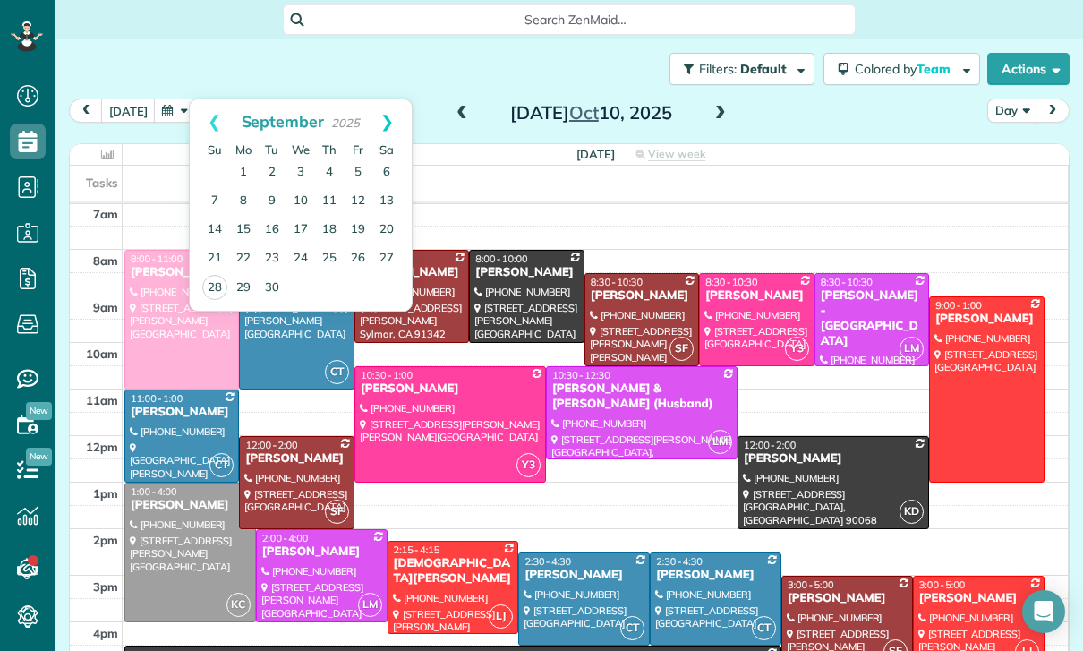
click at [382, 110] on link "Next" at bounding box center [386, 121] width 49 height 45
click at [339, 165] on link "2" at bounding box center [329, 172] width 29 height 29
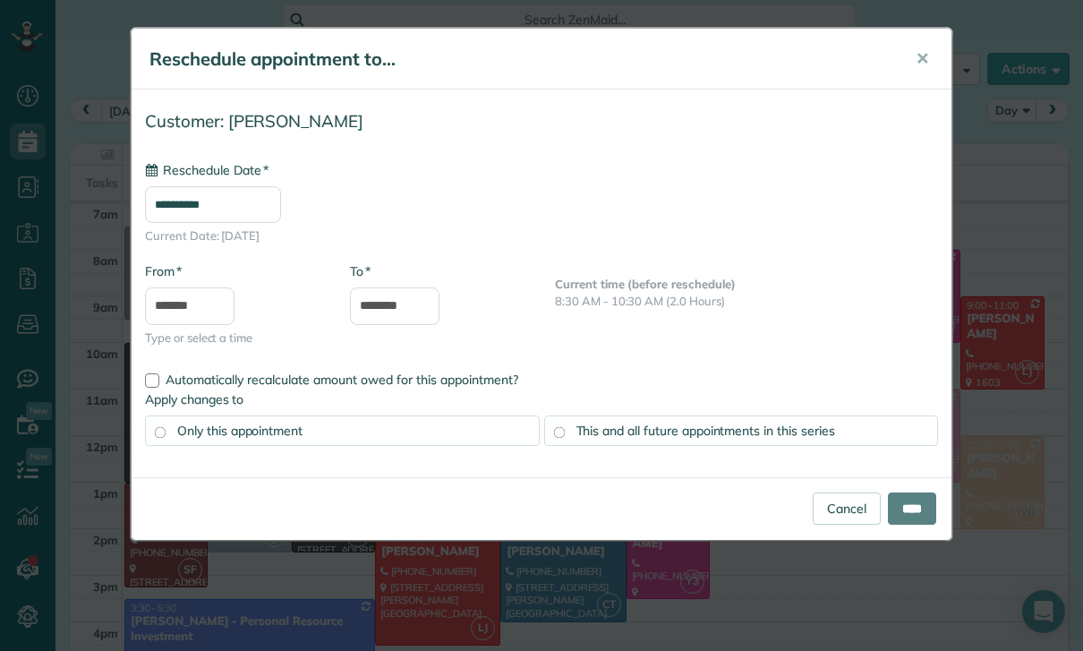
click at [219, 211] on input "**********" at bounding box center [213, 204] width 136 height 37
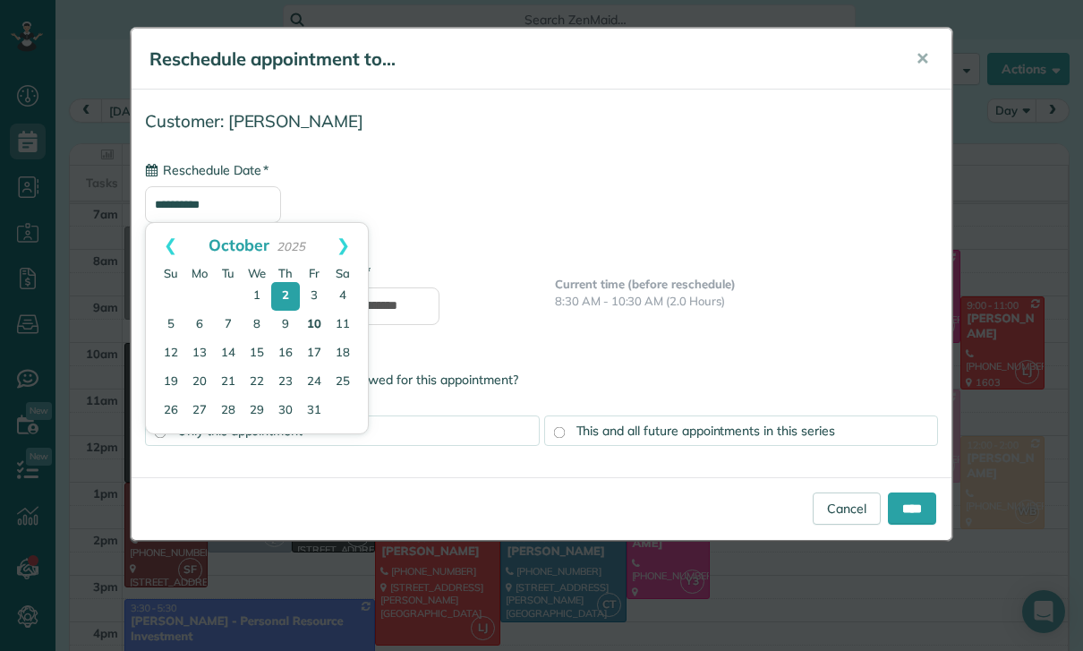
click at [316, 311] on link "10" at bounding box center [314, 325] width 29 height 29
type input "**********"
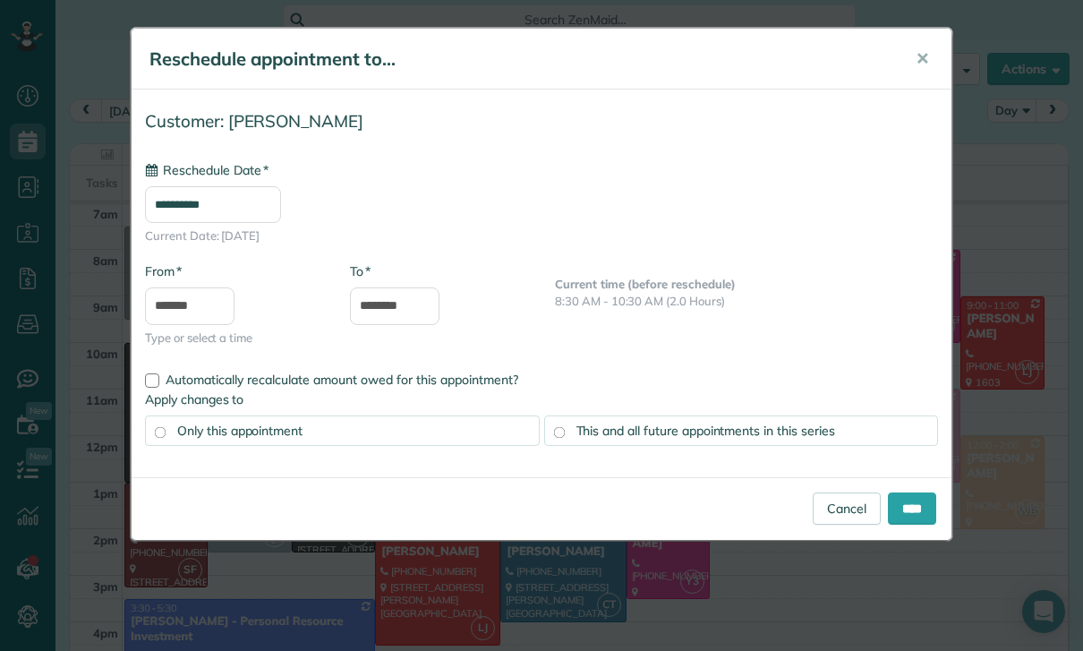
click at [536, 422] on span "This and all future appointments in this series" at bounding box center [705, 430] width 259 height 16
click at [536, 503] on input "****" at bounding box center [912, 508] width 48 height 32
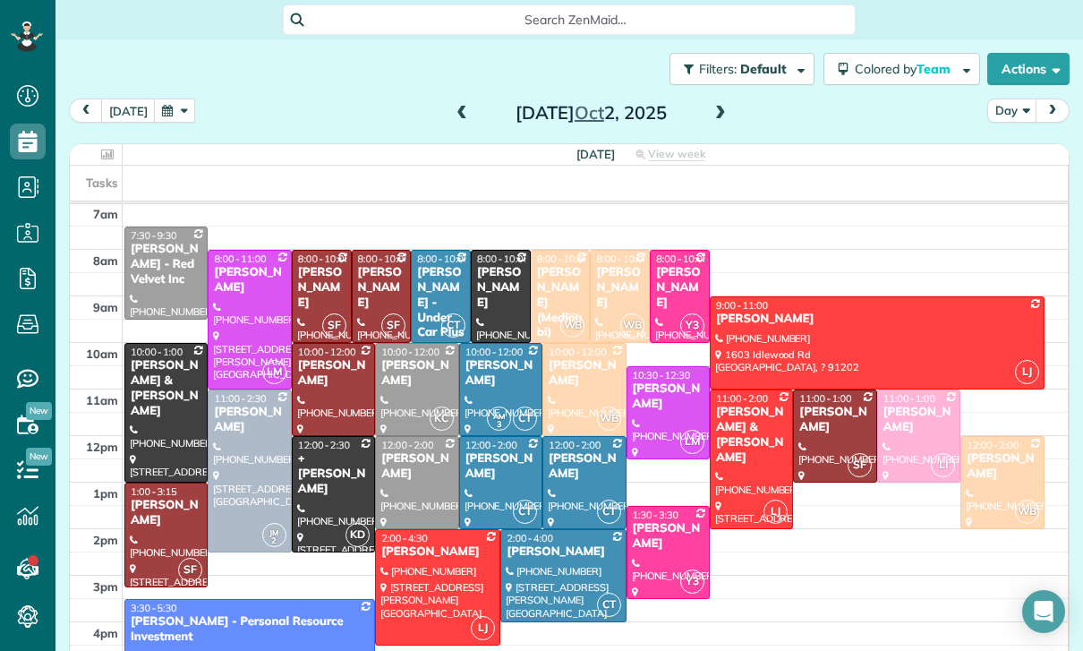
click at [536, 102] on span at bounding box center [721, 113] width 20 height 27
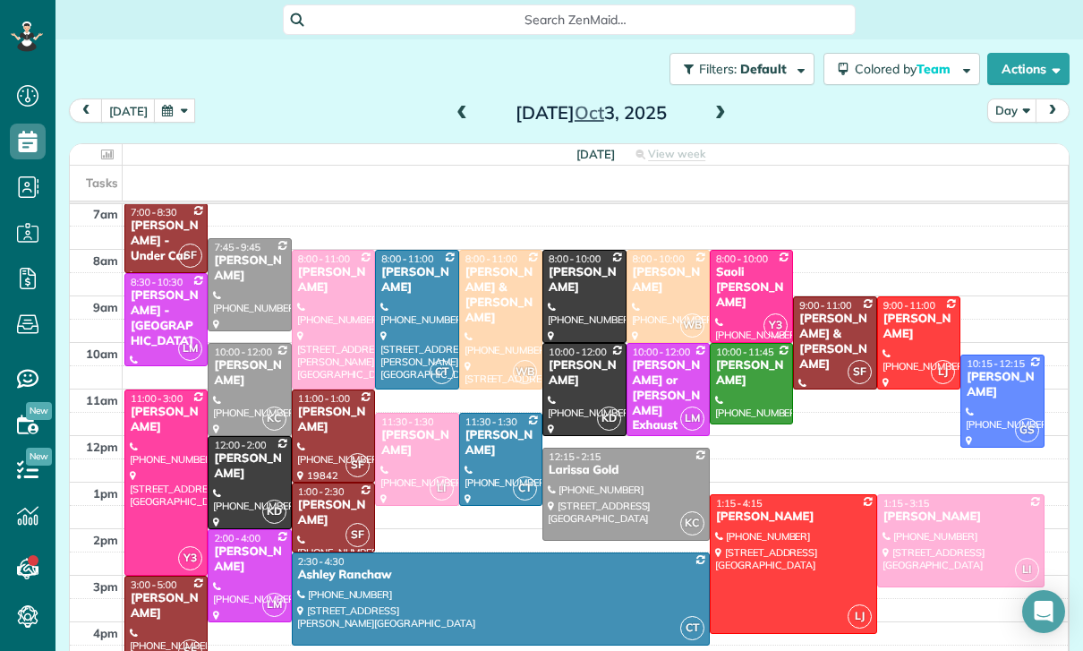
click at [172, 101] on button "button" at bounding box center [174, 110] width 41 height 24
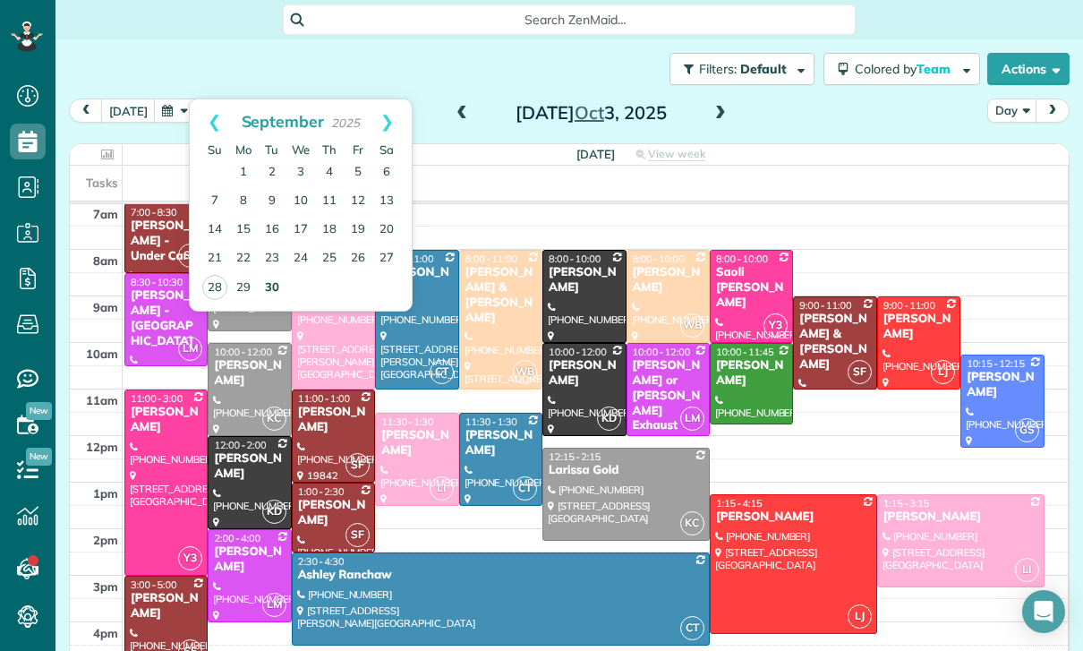
click at [277, 289] on link "30" at bounding box center [272, 288] width 29 height 29
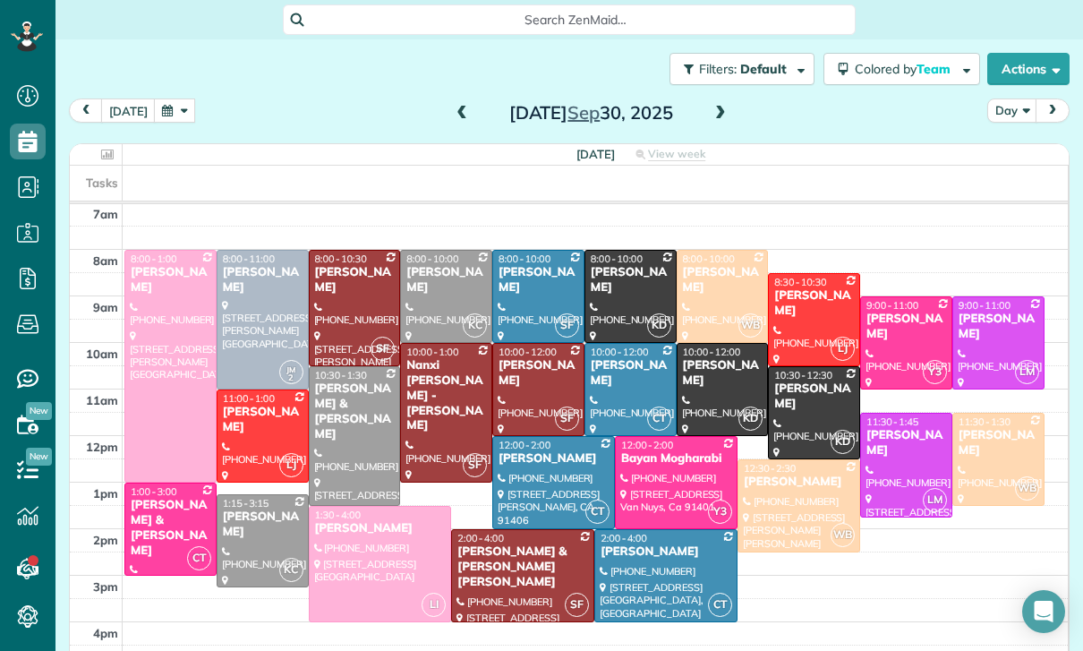
click at [536, 122] on span at bounding box center [721, 113] width 20 height 27
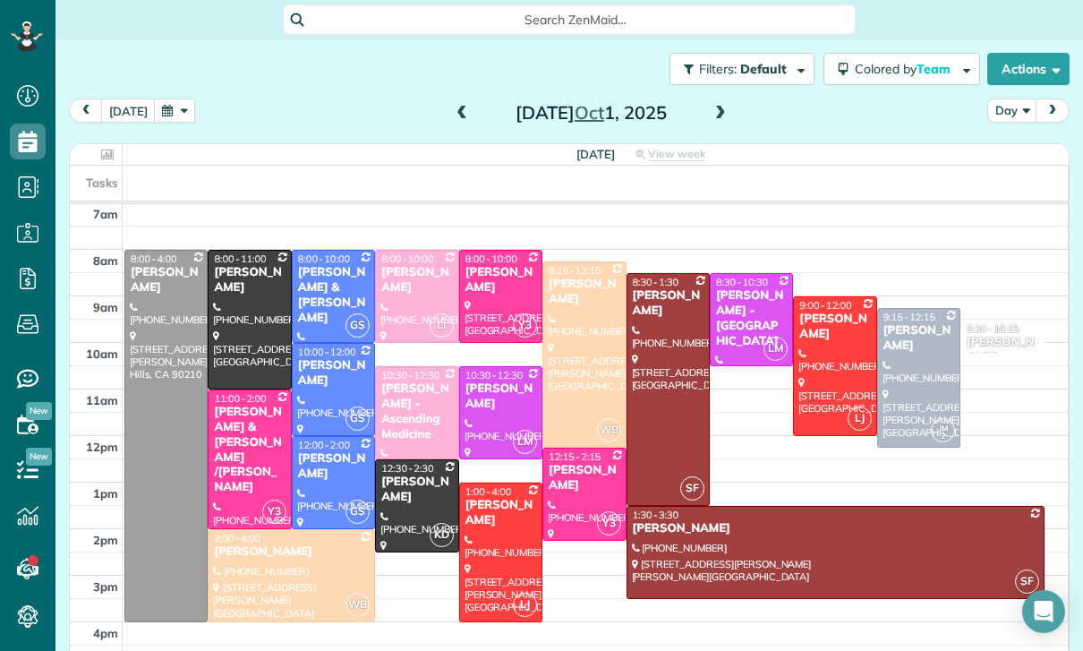
click at [536, 110] on span at bounding box center [721, 114] width 20 height 16
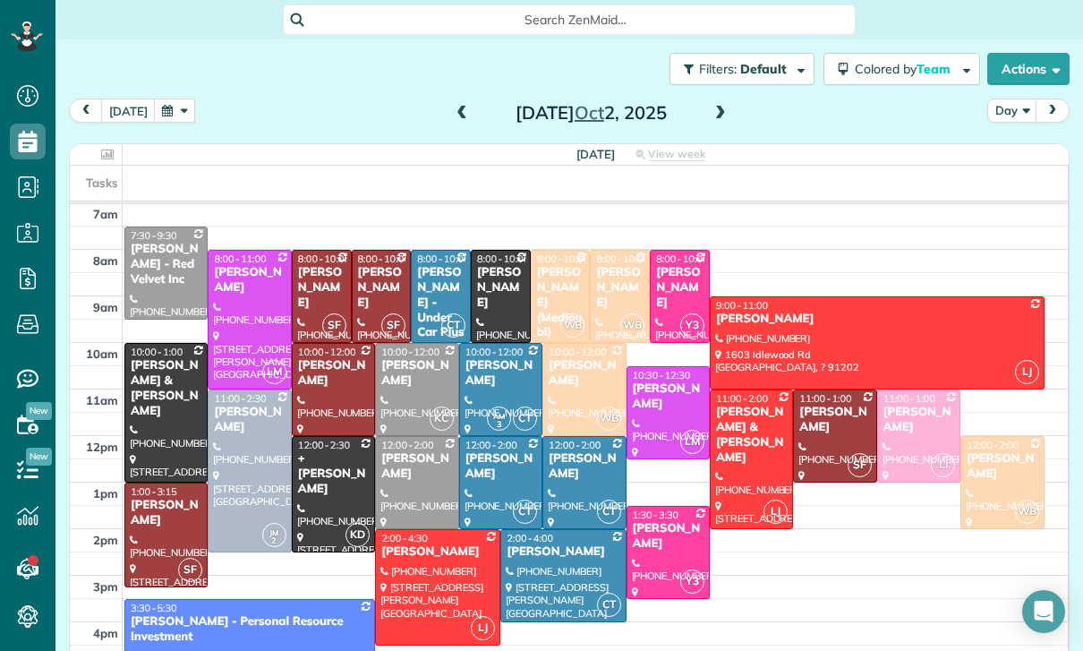
click at [536, 292] on div "[PERSON_NAME]" at bounding box center [619, 288] width 49 height 46
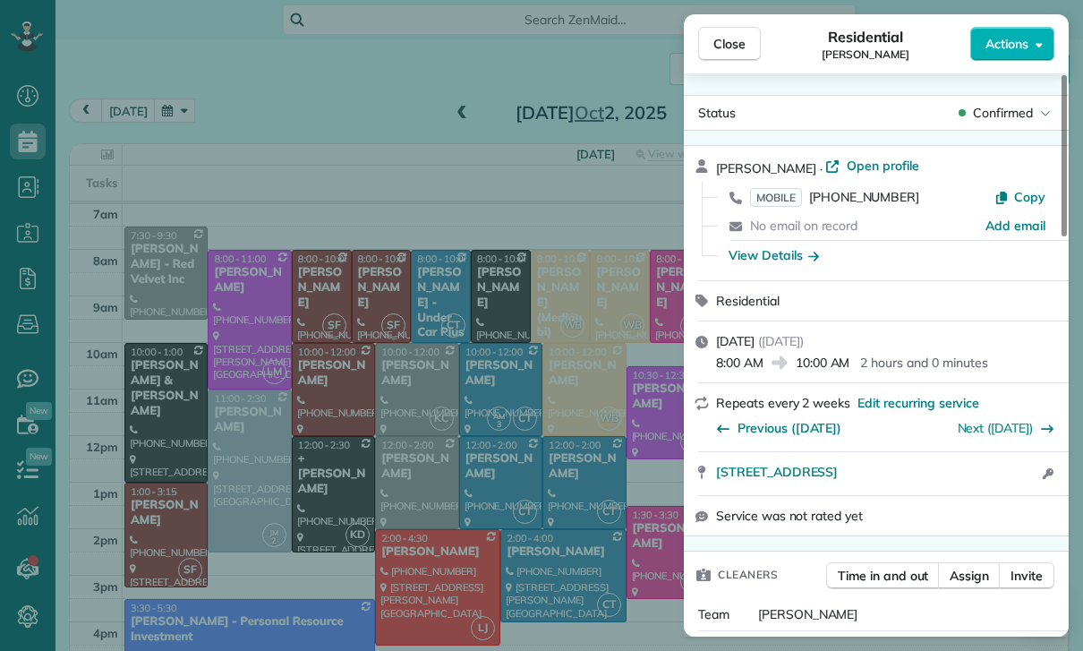
click at [524, 439] on div "Close Residential [PERSON_NAME] Actions Status Confirmed [PERSON_NAME] · Open p…" at bounding box center [541, 325] width 1083 height 651
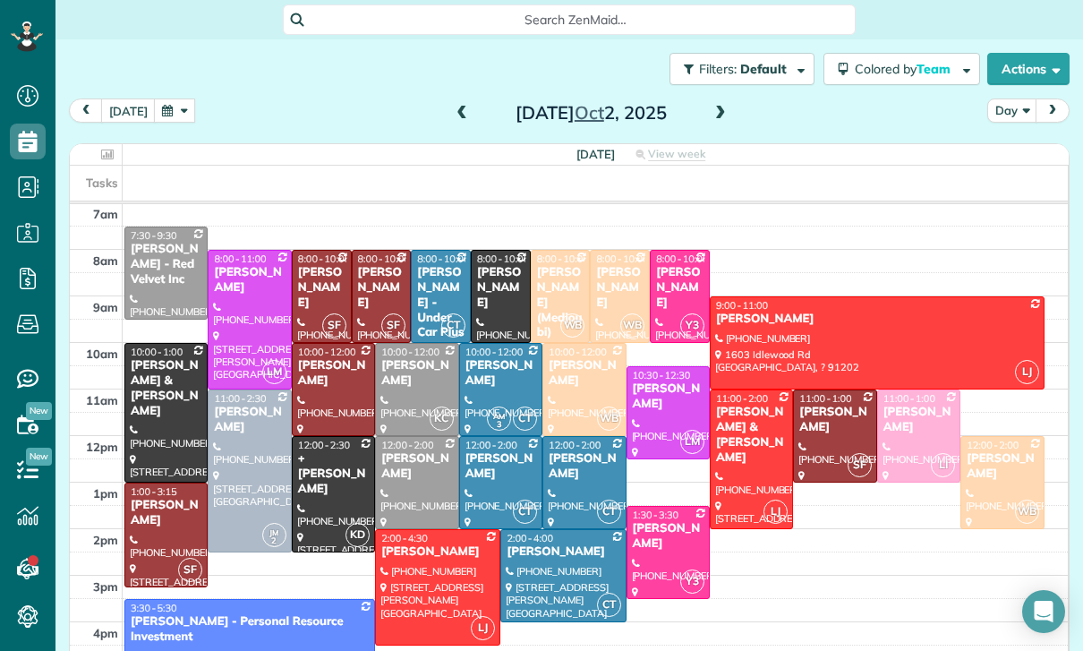
click at [182, 115] on button "button" at bounding box center [174, 110] width 41 height 24
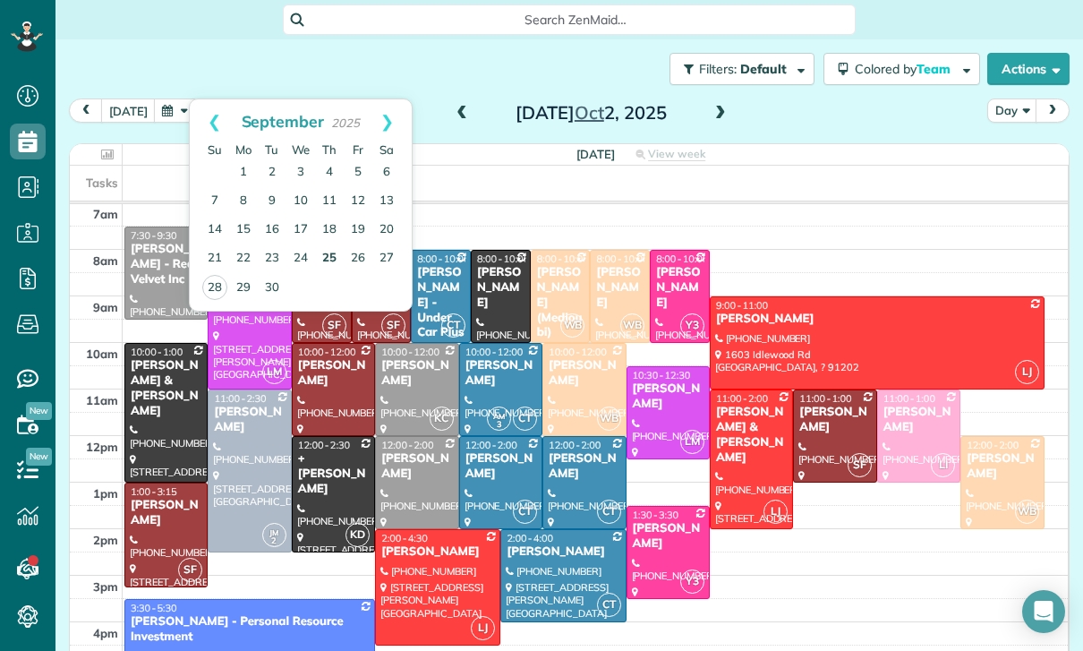
click at [322, 257] on link "25" at bounding box center [329, 258] width 29 height 29
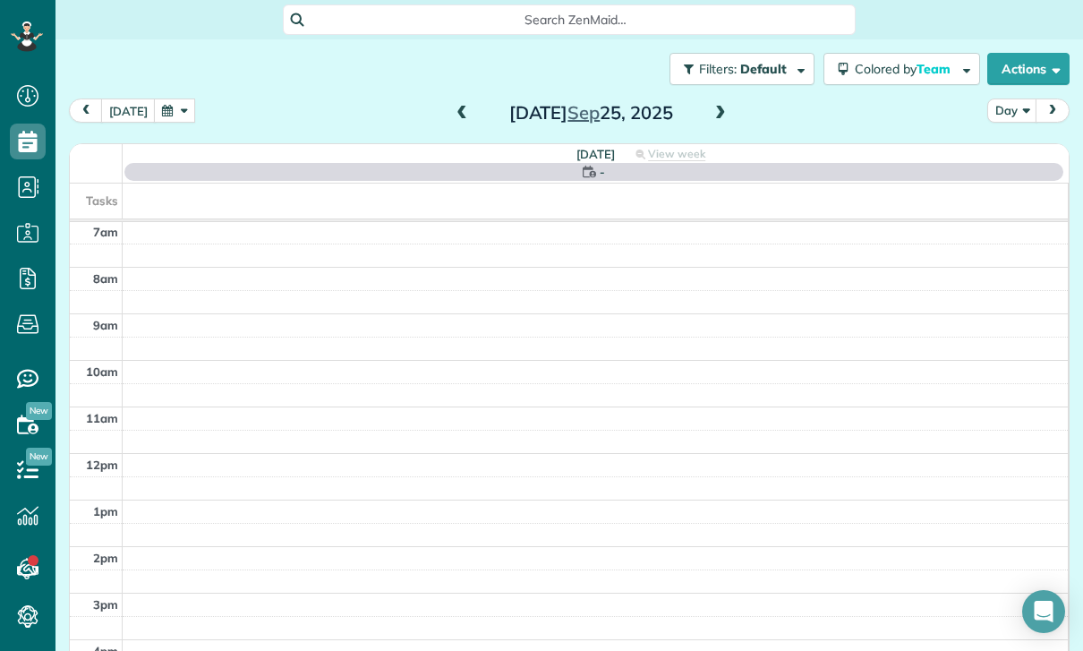
scroll to position [141, 0]
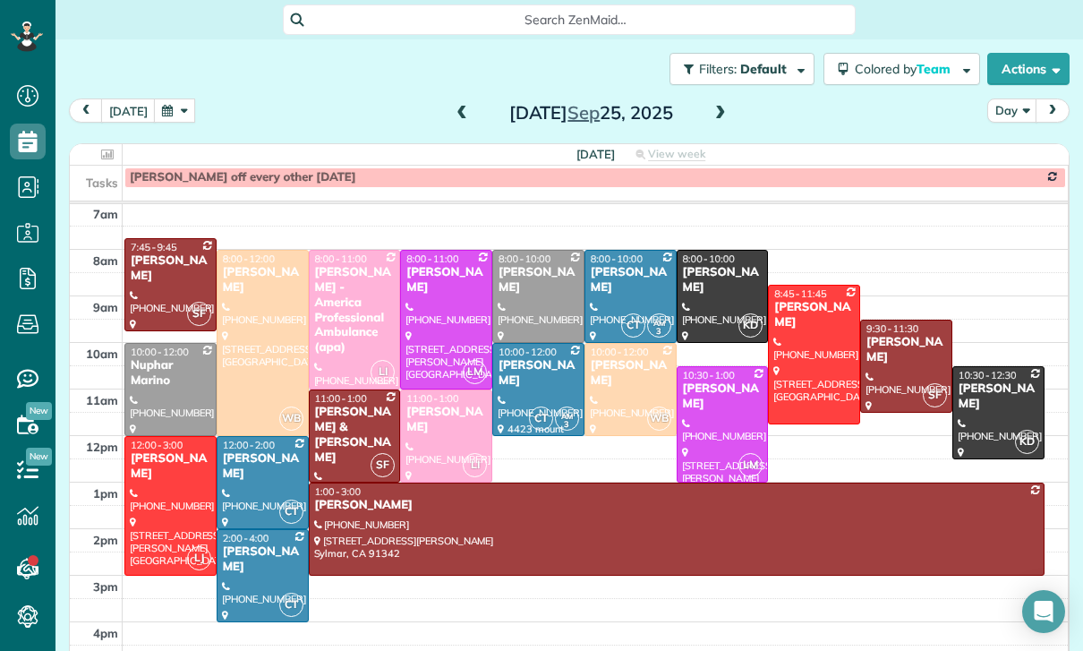
click at [173, 118] on button "button" at bounding box center [174, 110] width 41 height 24
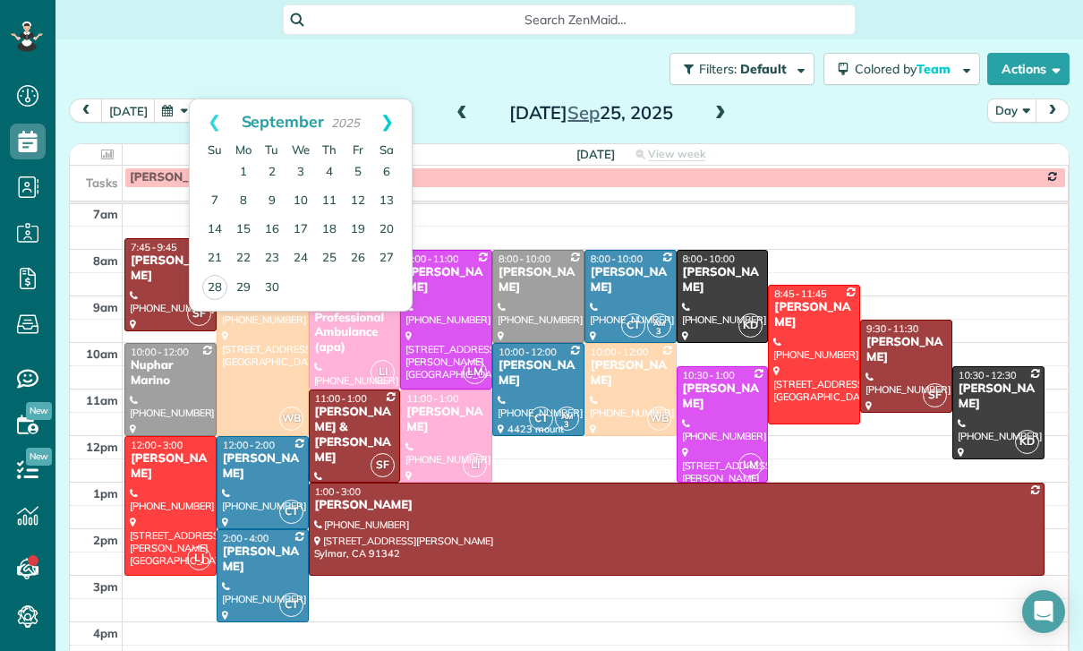
click at [401, 115] on link "Next" at bounding box center [386, 121] width 49 height 45
click at [323, 171] on link "2" at bounding box center [329, 172] width 29 height 29
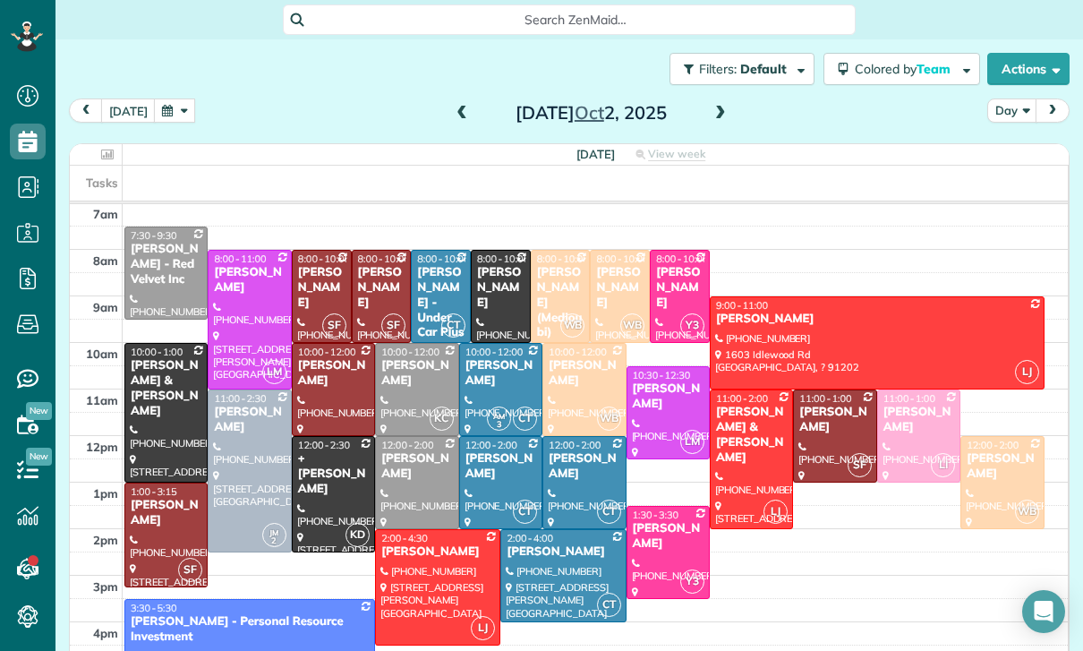
click at [536, 119] on span at bounding box center [721, 114] width 20 height 16
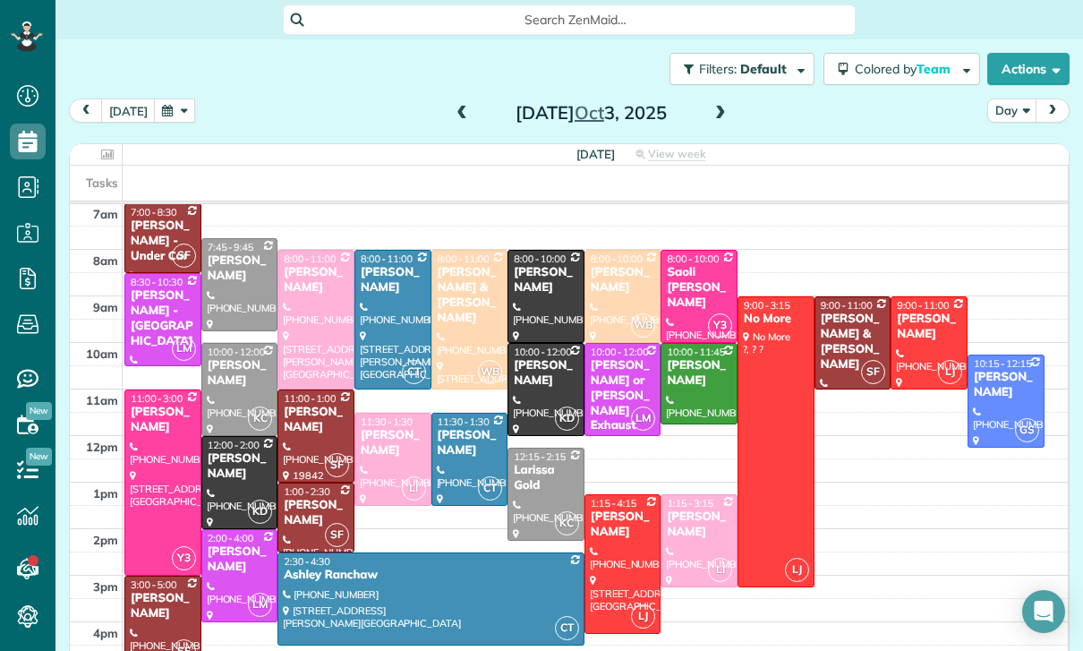
click at [458, 105] on span at bounding box center [462, 113] width 20 height 27
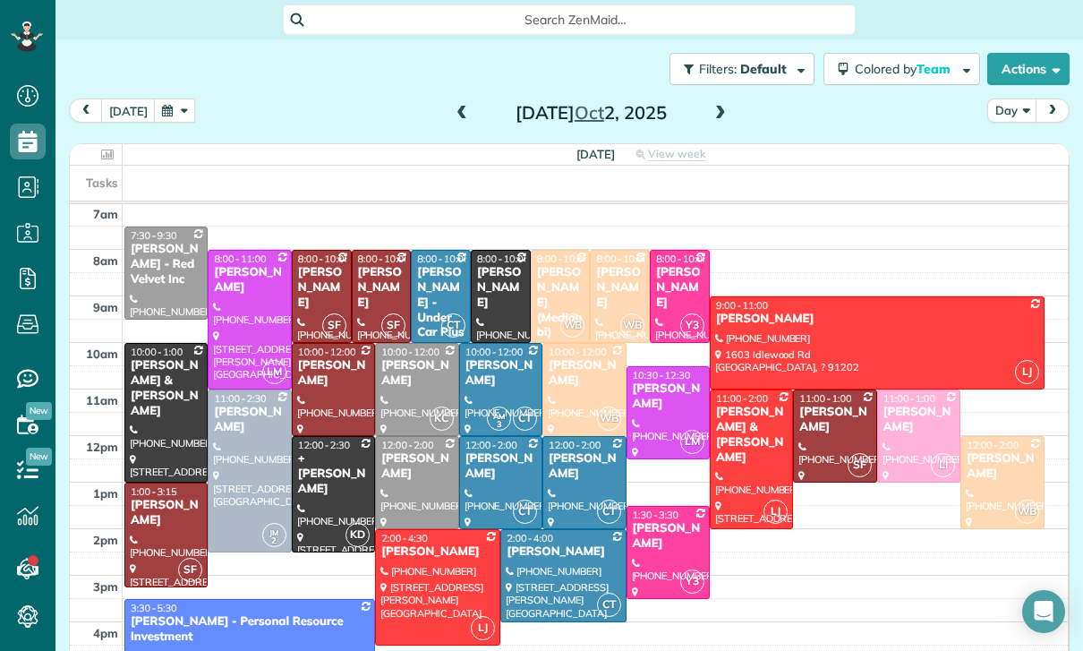
click at [452, 112] on span at bounding box center [462, 114] width 20 height 16
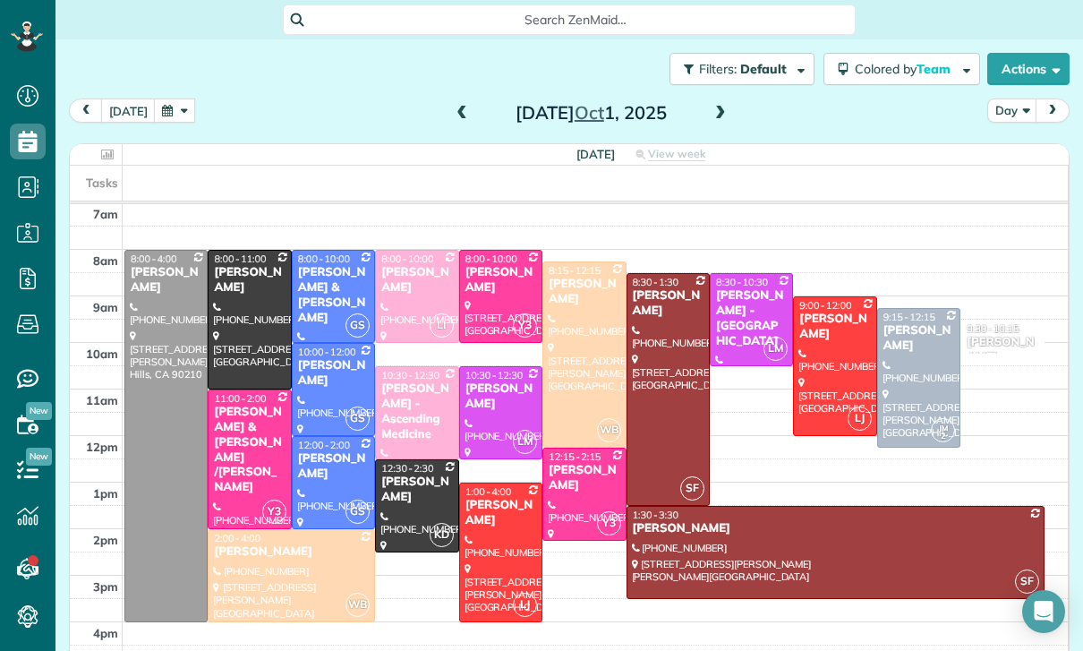
click at [169, 103] on button "button" at bounding box center [174, 110] width 41 height 24
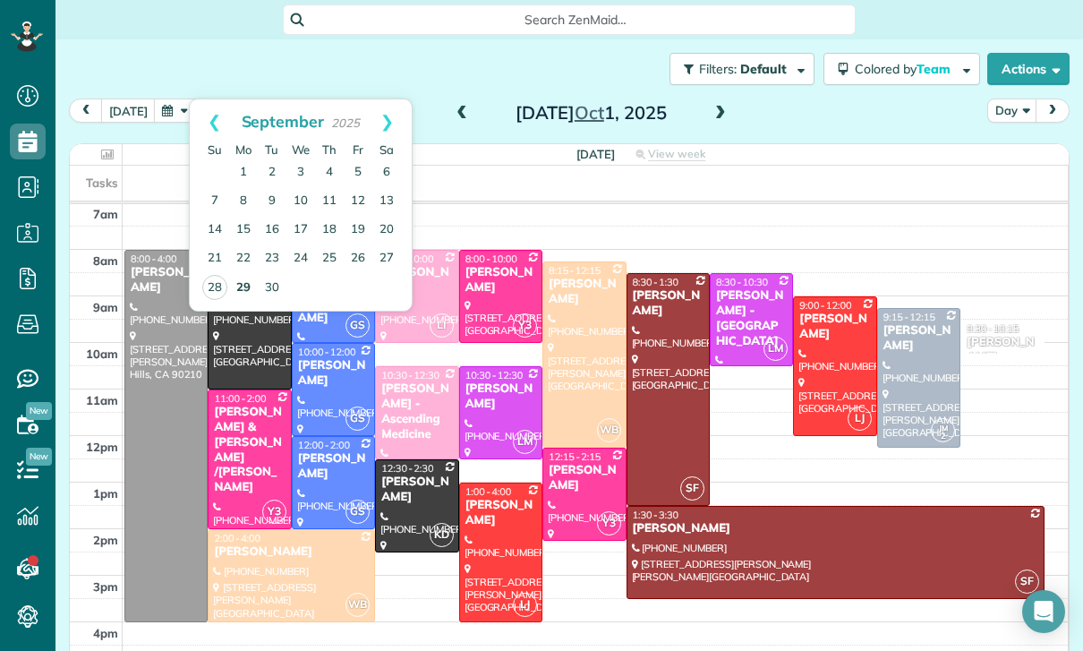
click at [243, 289] on link "29" at bounding box center [243, 288] width 29 height 29
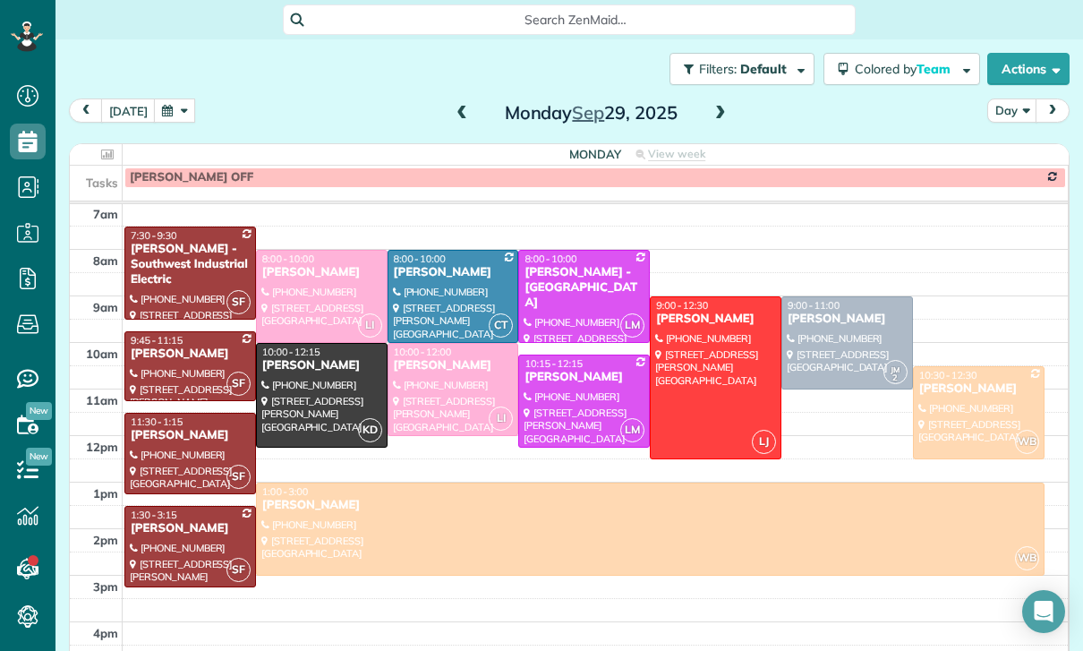
click at [173, 110] on button "button" at bounding box center [174, 110] width 41 height 24
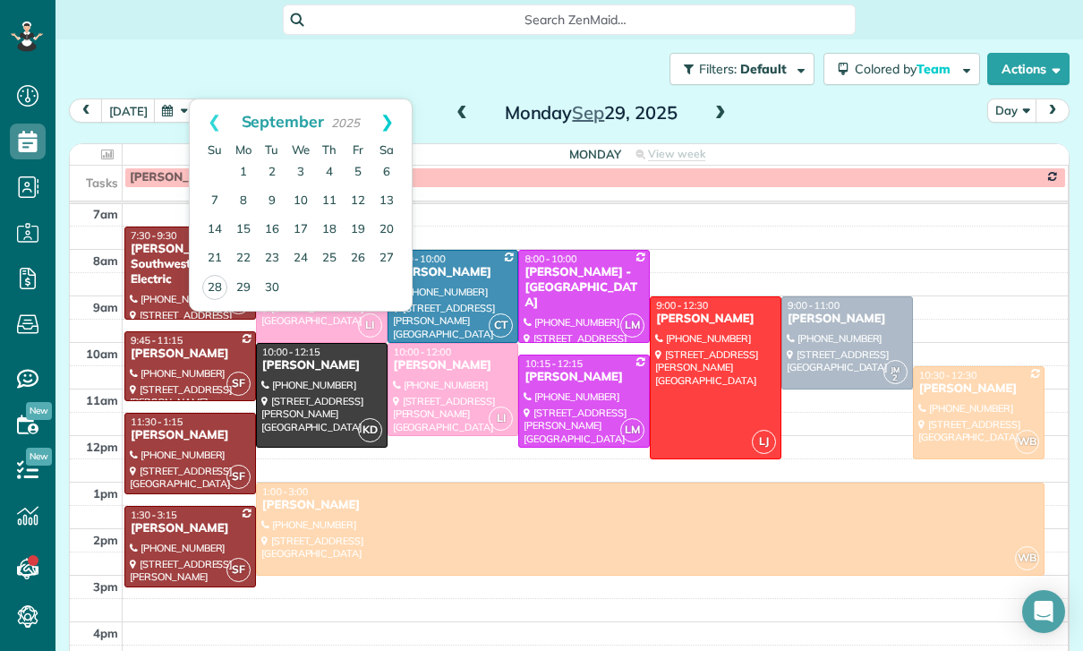
click at [387, 122] on link "Next" at bounding box center [386, 121] width 49 height 45
click at [238, 191] on link "6" at bounding box center [243, 201] width 29 height 29
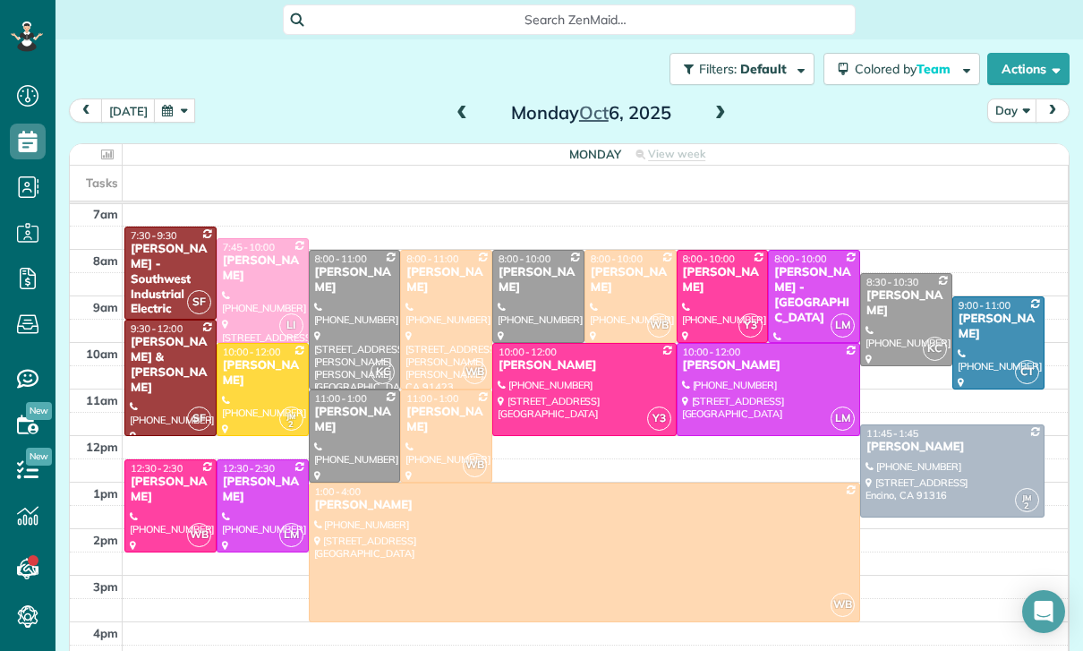
click at [177, 114] on button "button" at bounding box center [174, 110] width 41 height 24
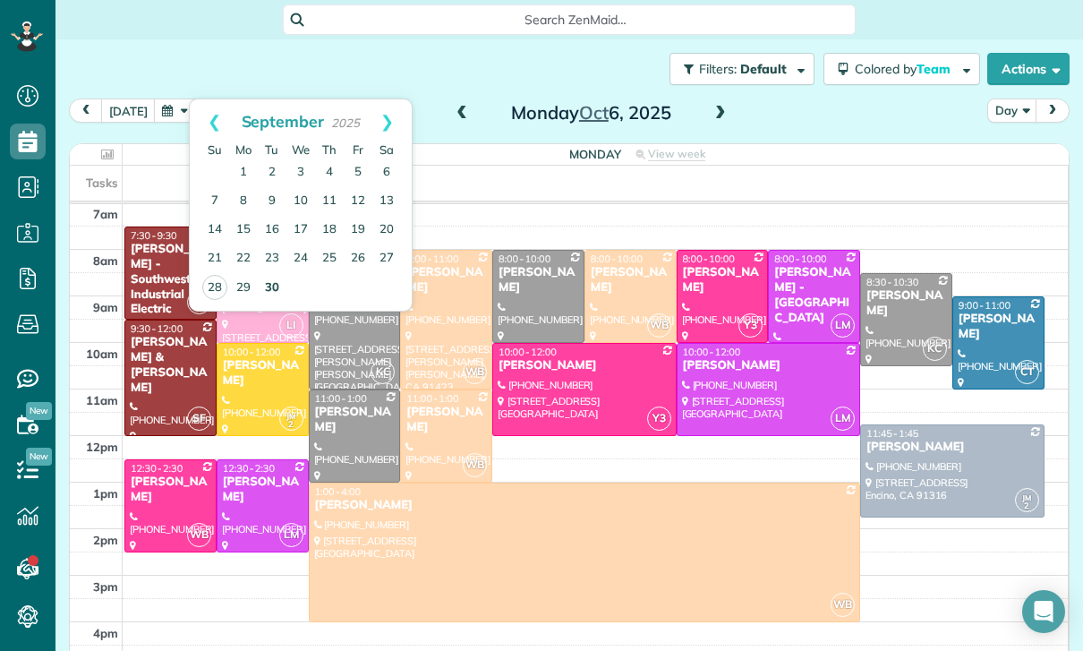
click at [270, 283] on link "30" at bounding box center [272, 288] width 29 height 29
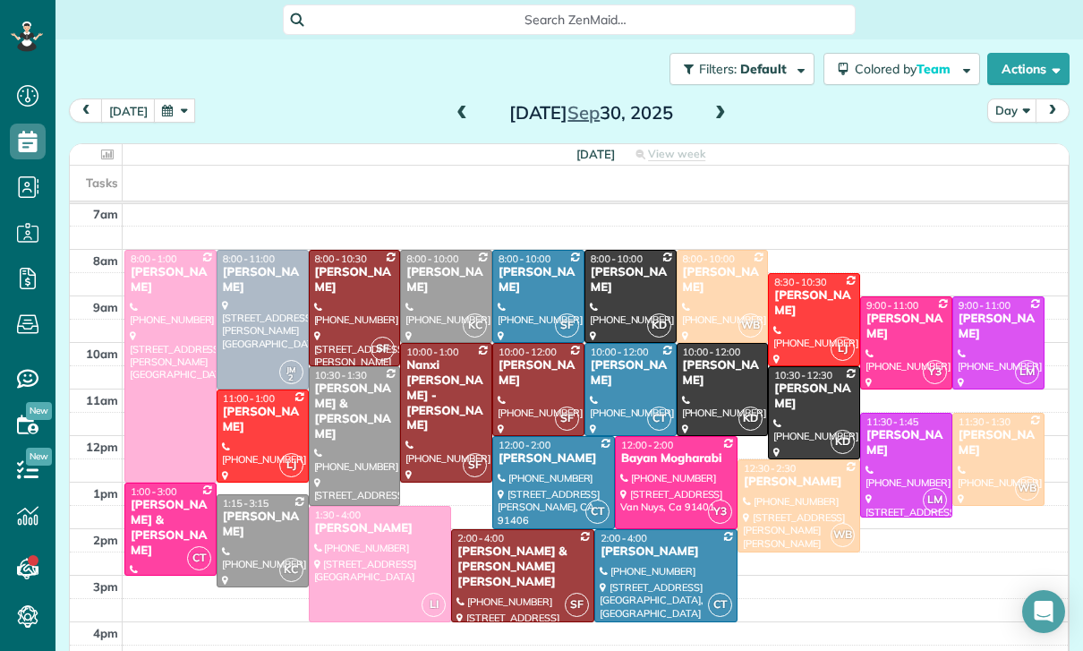
click at [452, 102] on span at bounding box center [462, 113] width 20 height 27
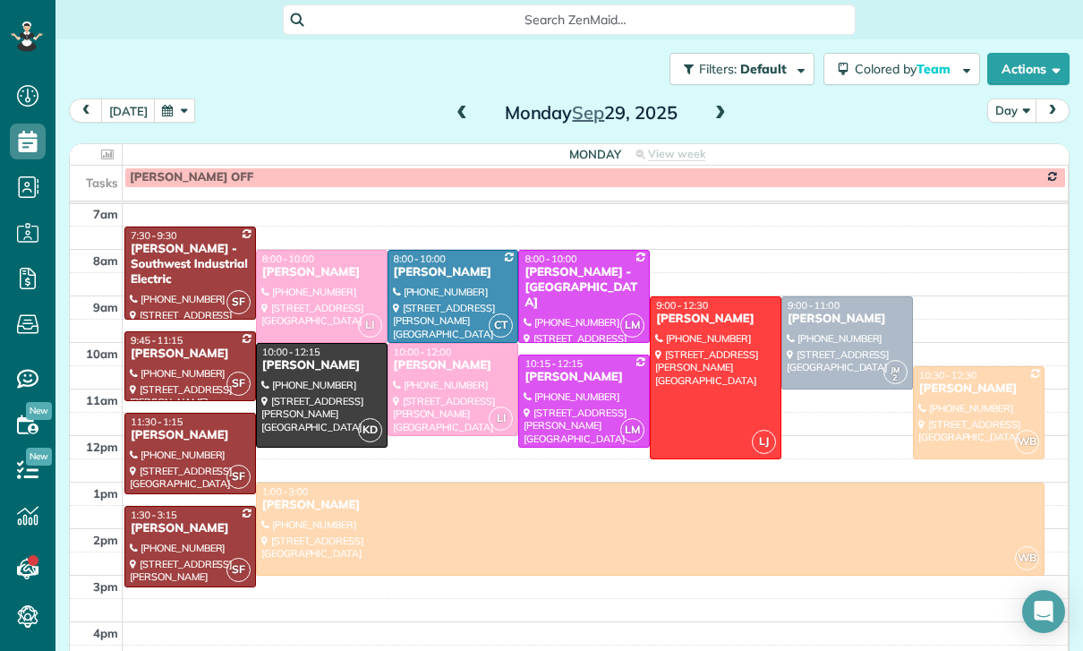
click at [155, 120] on button "button" at bounding box center [174, 110] width 41 height 24
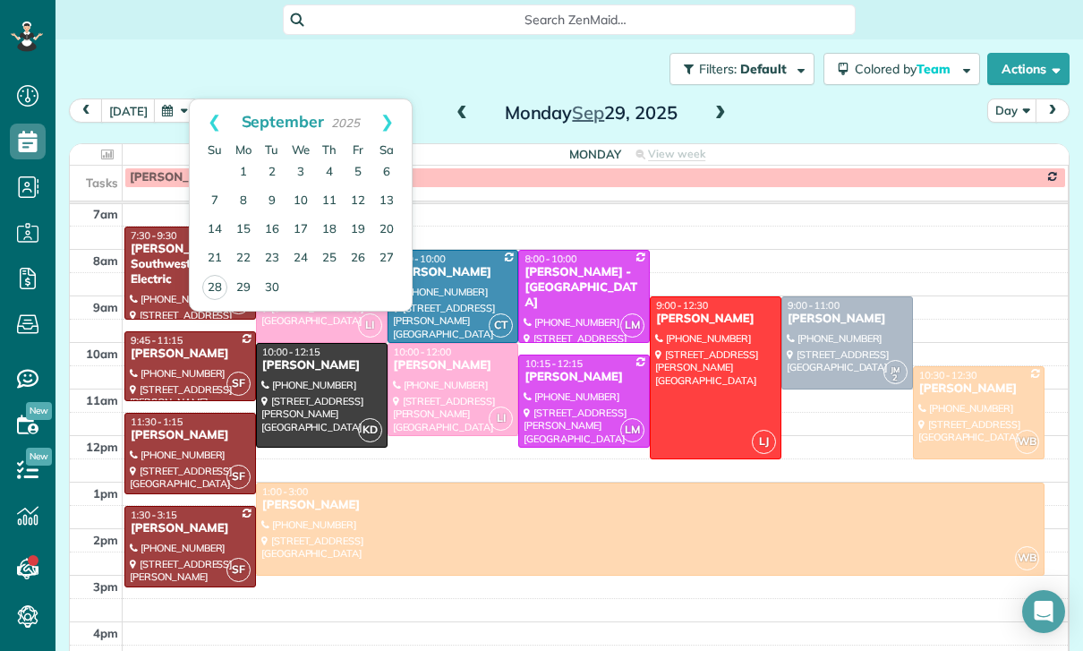
click at [536, 109] on span at bounding box center [721, 114] width 20 height 16
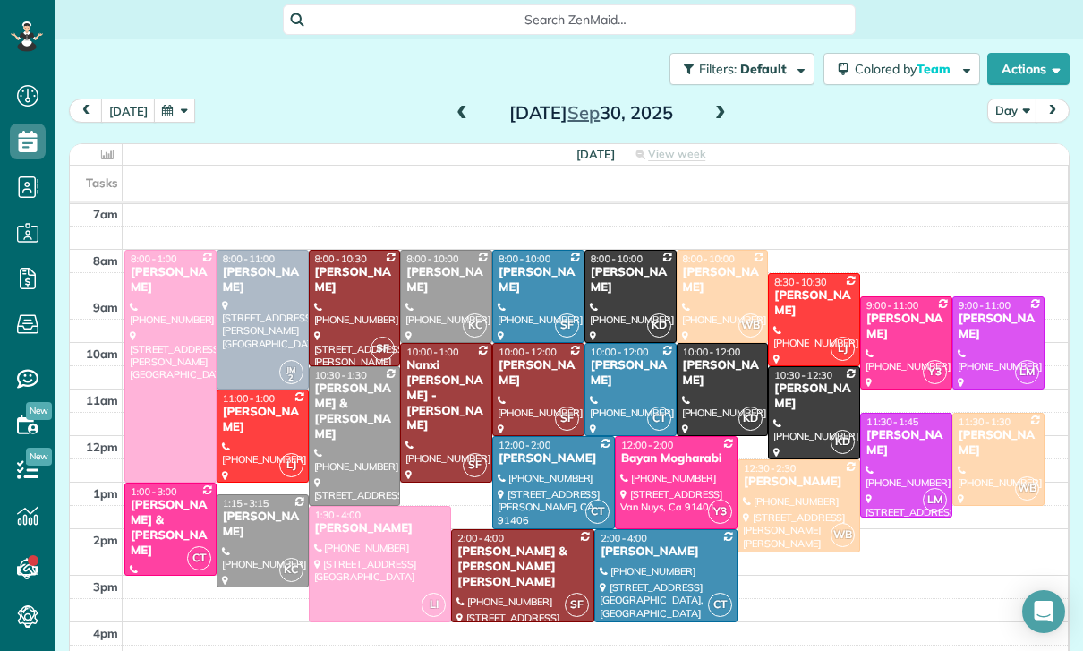
click at [536, 115] on span at bounding box center [721, 114] width 20 height 16
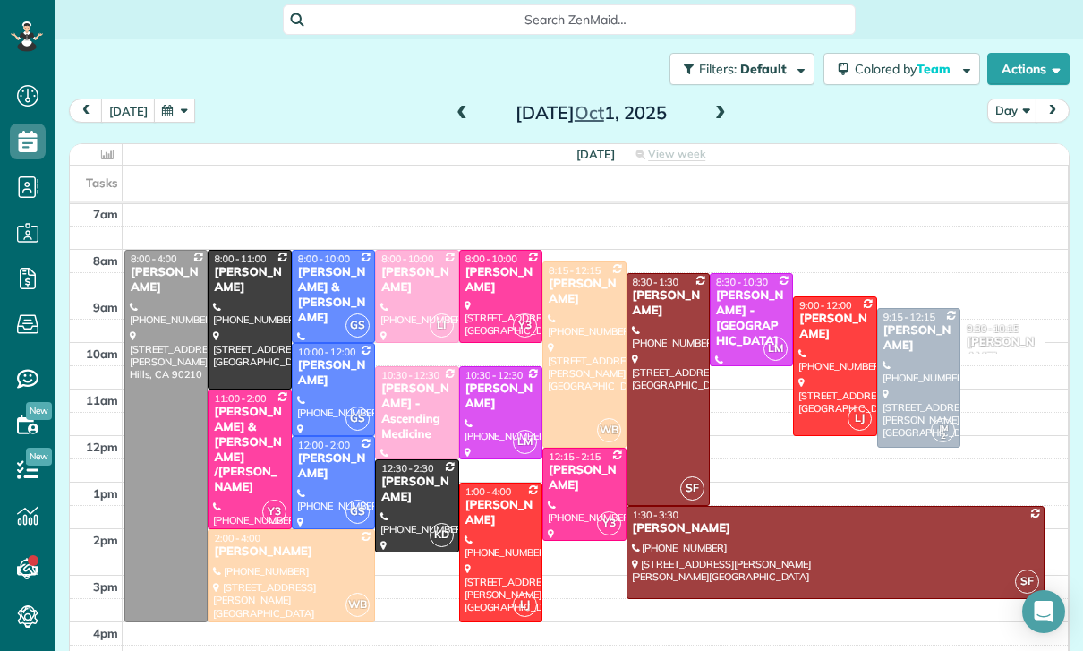
click at [172, 105] on button "button" at bounding box center [174, 110] width 41 height 24
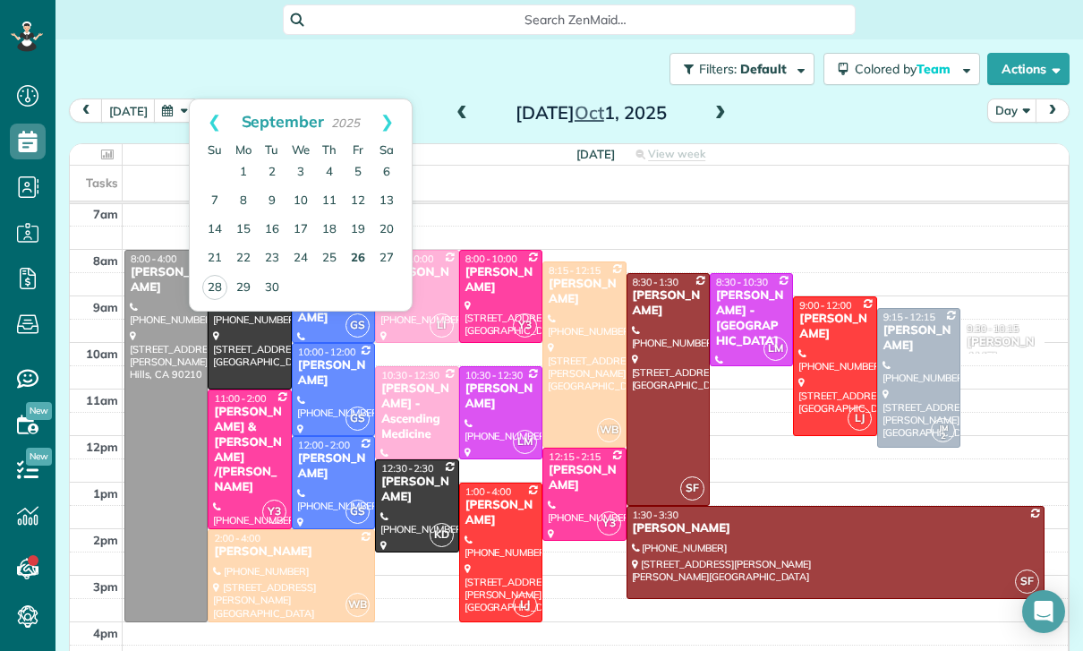
click at [351, 253] on link "26" at bounding box center [358, 258] width 29 height 29
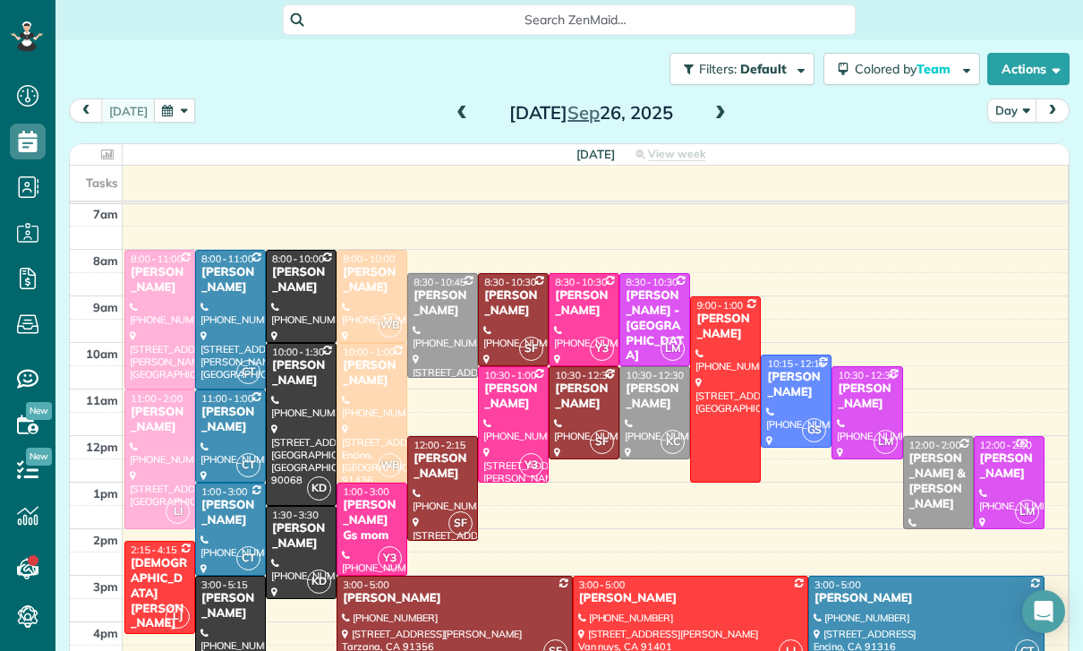
click at [455, 114] on span at bounding box center [462, 114] width 20 height 16
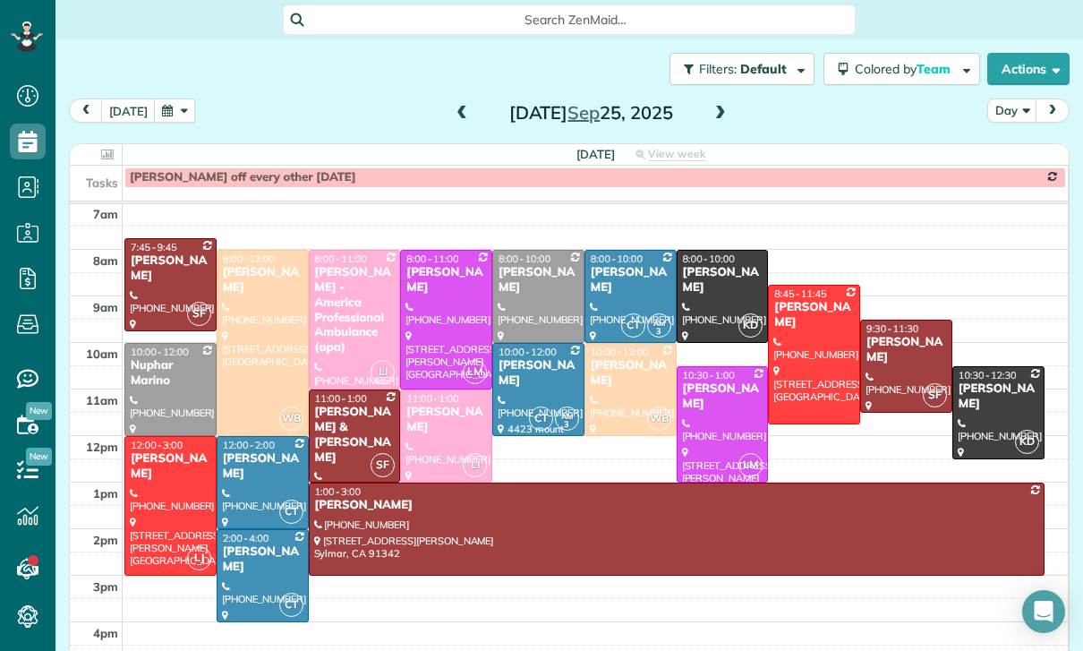
click at [177, 107] on button "button" at bounding box center [174, 110] width 41 height 24
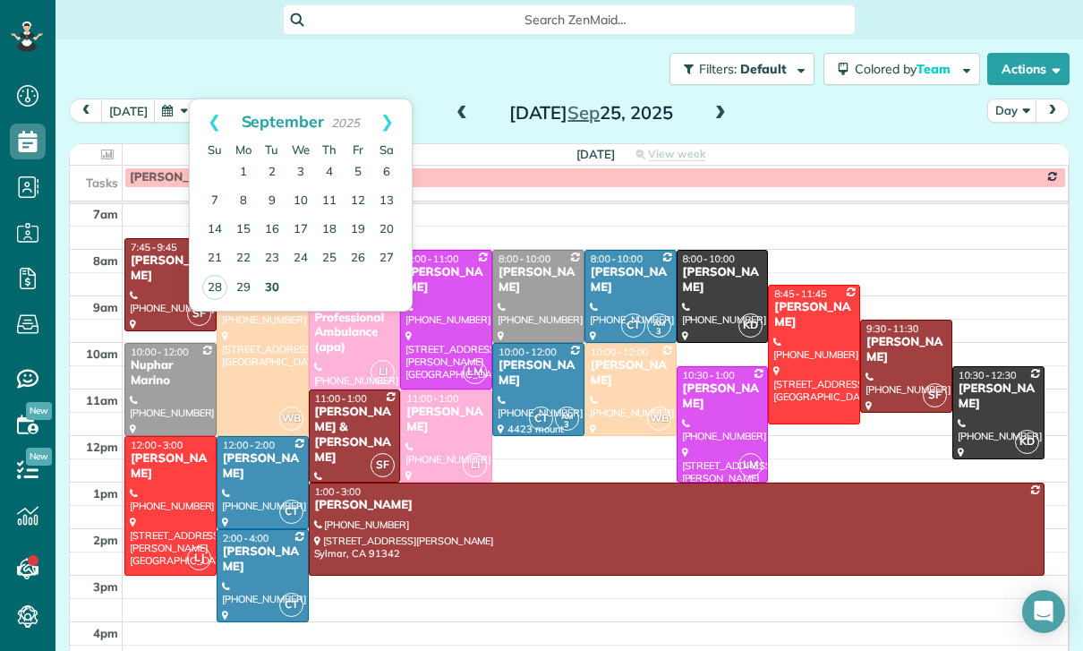
click at [271, 294] on link "30" at bounding box center [272, 288] width 29 height 29
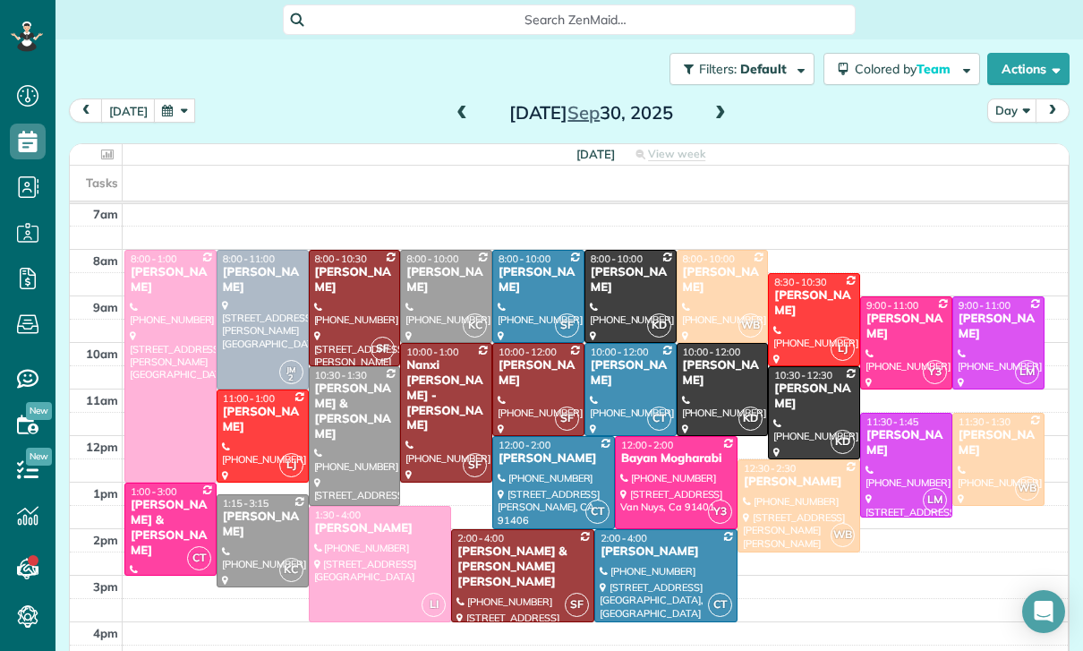
click at [161, 102] on button "button" at bounding box center [174, 110] width 41 height 24
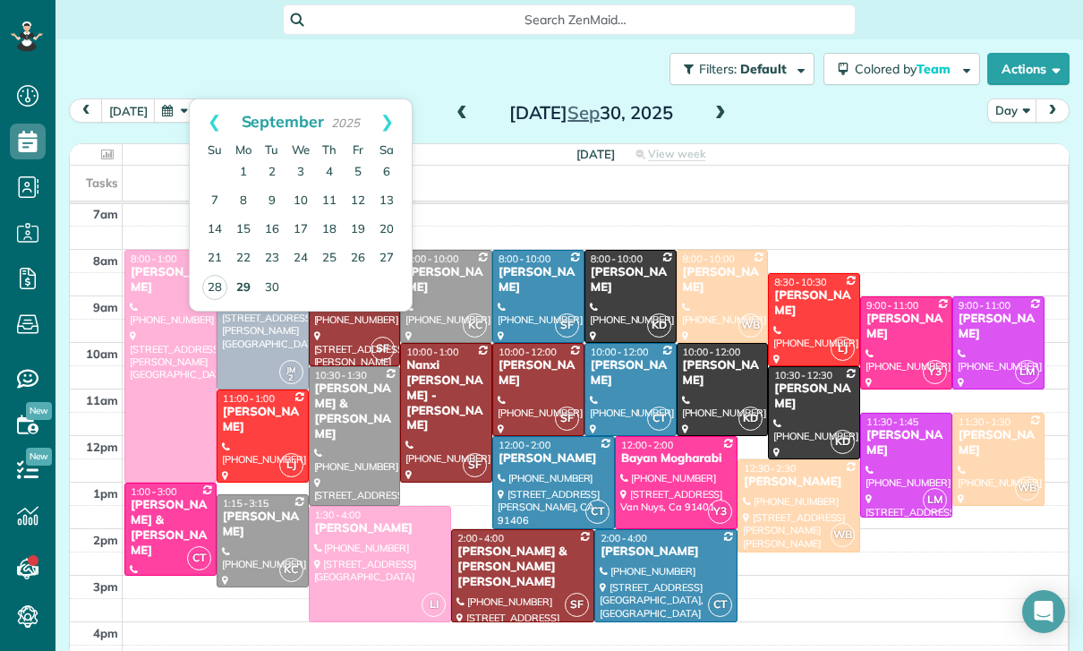
click at [238, 283] on link "29" at bounding box center [243, 288] width 29 height 29
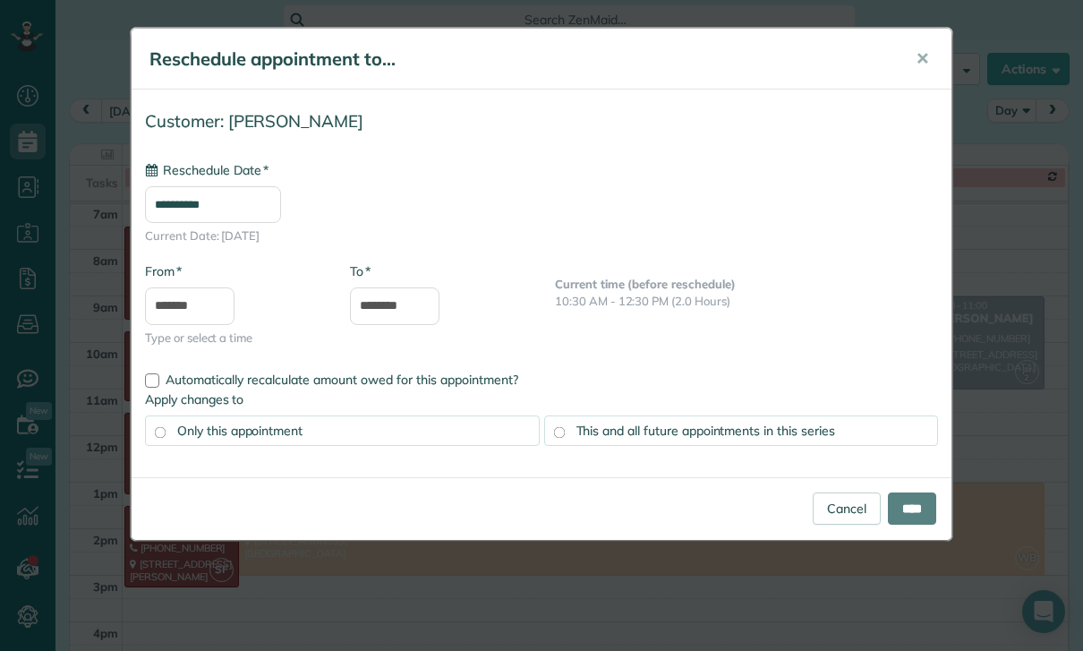
click at [243, 191] on input "**********" at bounding box center [213, 204] width 136 height 37
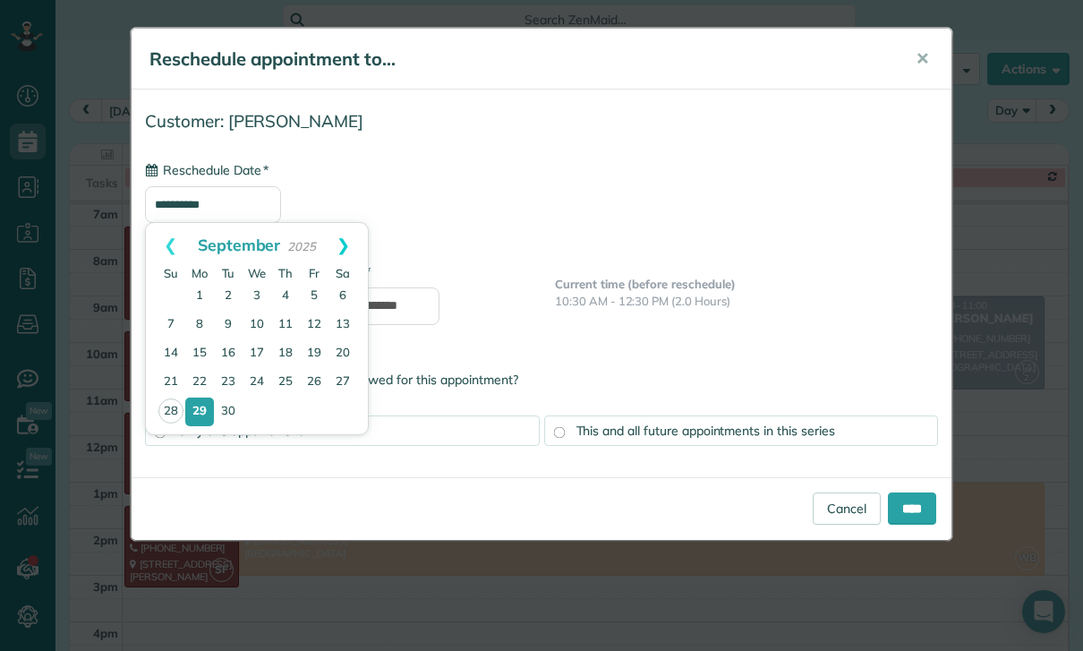
click at [350, 242] on link "Next" at bounding box center [343, 245] width 49 height 45
click at [256, 295] on link "1" at bounding box center [257, 296] width 29 height 29
type input "**********"
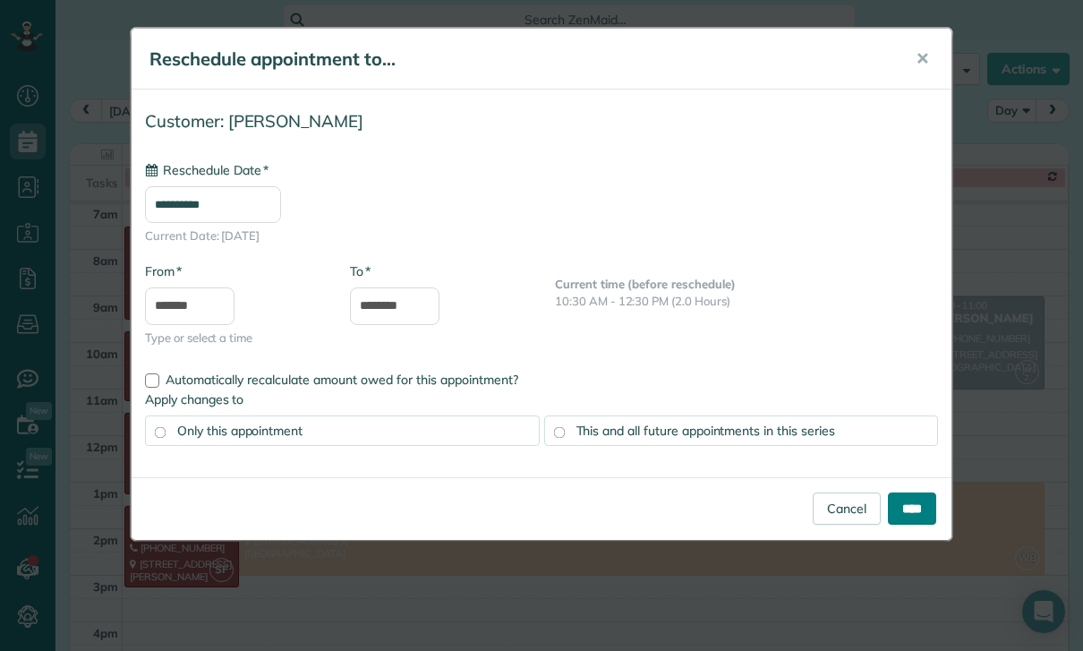
click at [536, 503] on input "****" at bounding box center [912, 508] width 48 height 32
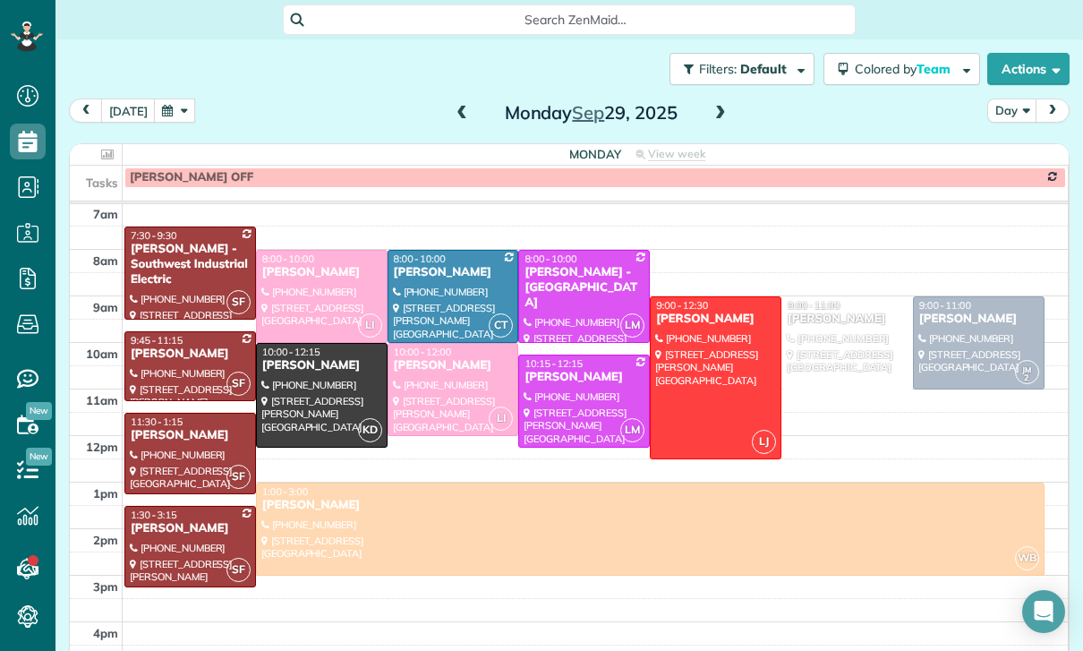
click at [536, 115] on span at bounding box center [721, 114] width 20 height 16
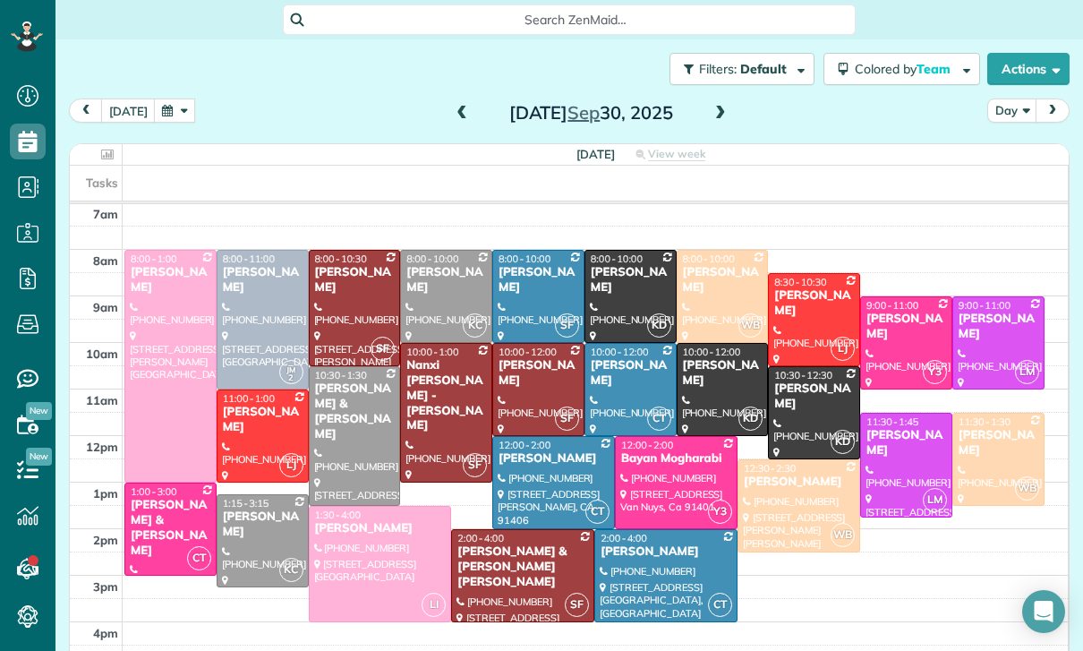
click at [452, 104] on span at bounding box center [462, 113] width 20 height 27
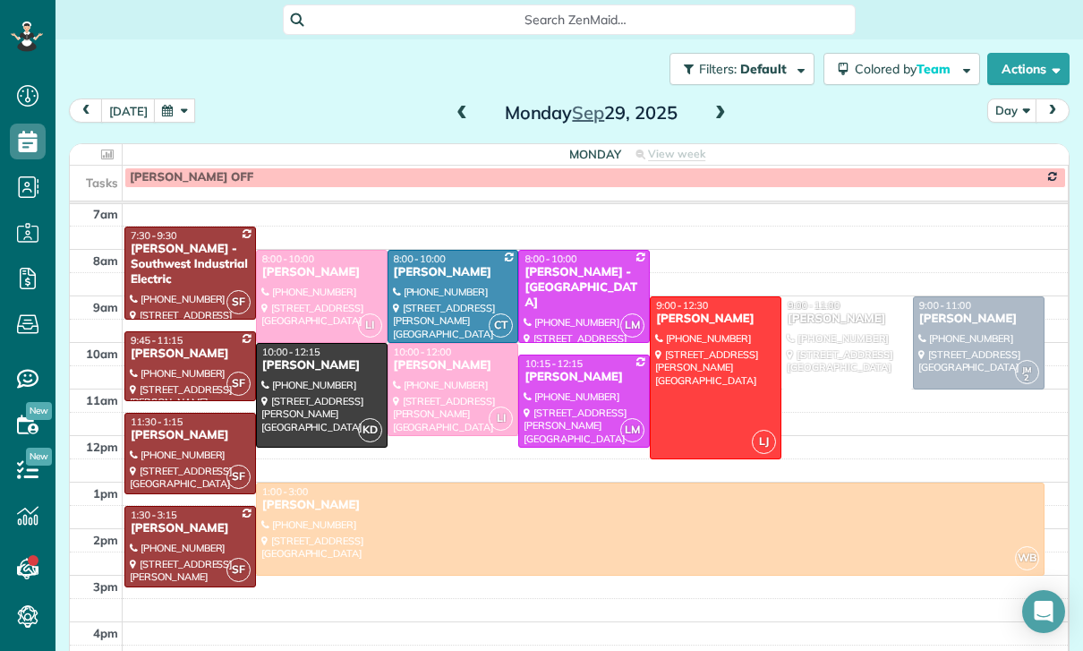
click at [536, 328] on div at bounding box center [847, 342] width 130 height 91
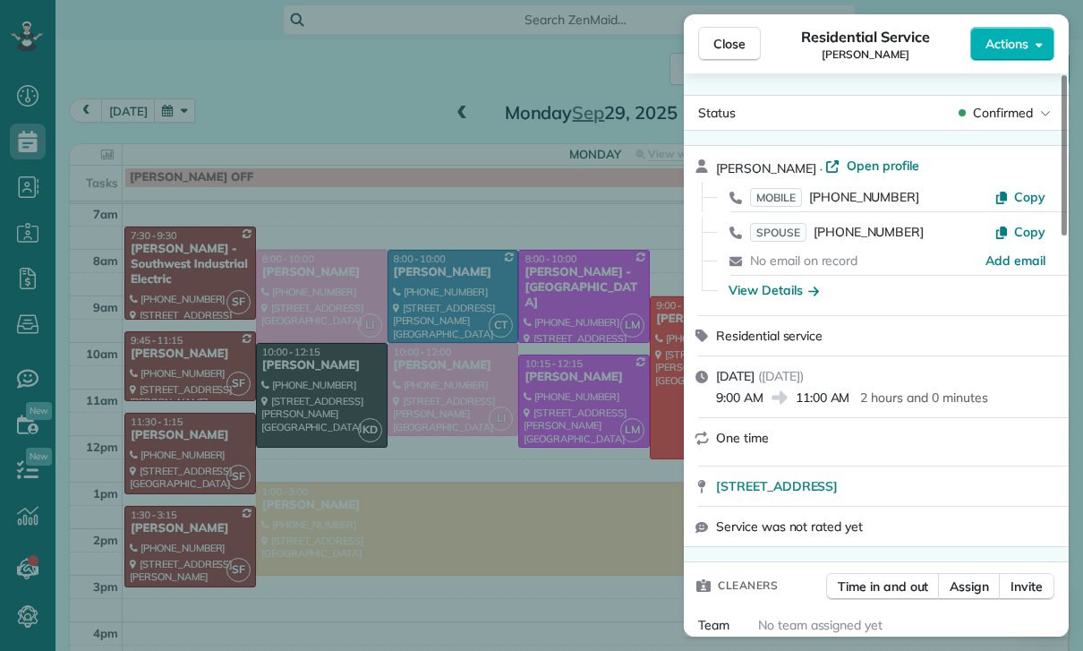
click at [536, 498] on div "Close Residential Service [PERSON_NAME] Actions Status Confirmed [PERSON_NAME] …" at bounding box center [541, 325] width 1083 height 651
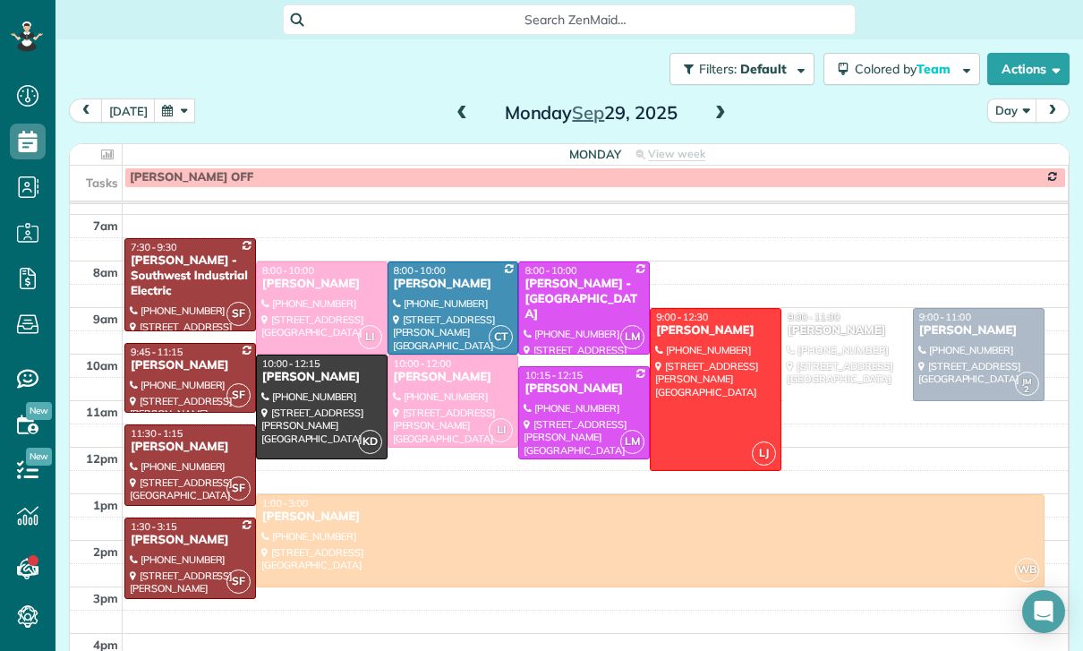
scroll to position [141, 0]
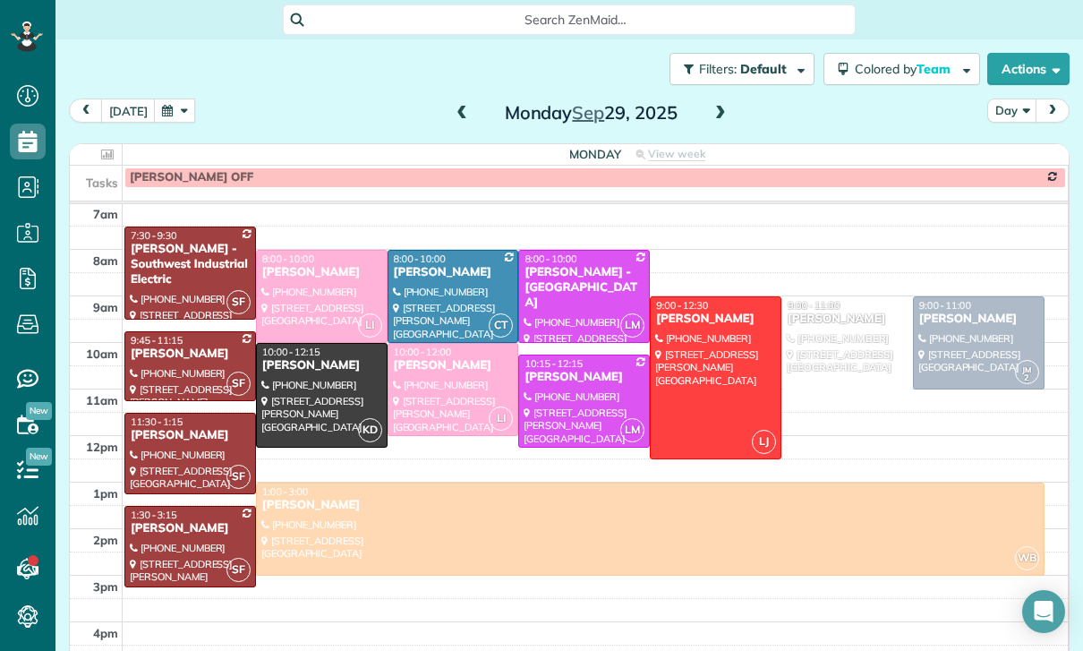
click at [167, 113] on button "button" at bounding box center [174, 110] width 41 height 24
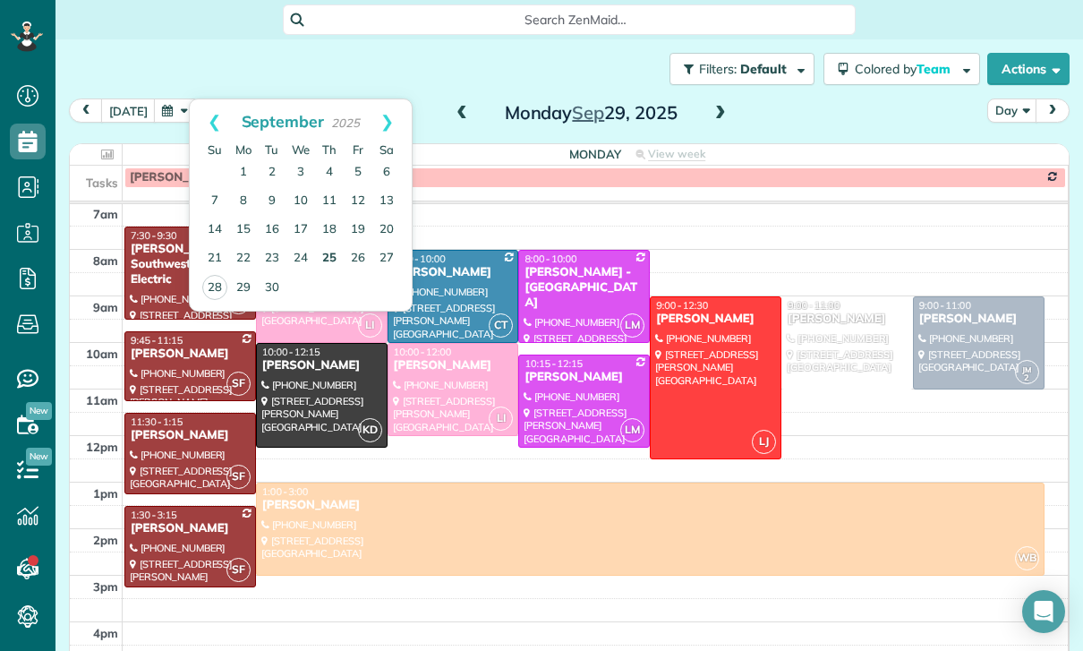
click at [335, 269] on link "25" at bounding box center [329, 258] width 29 height 29
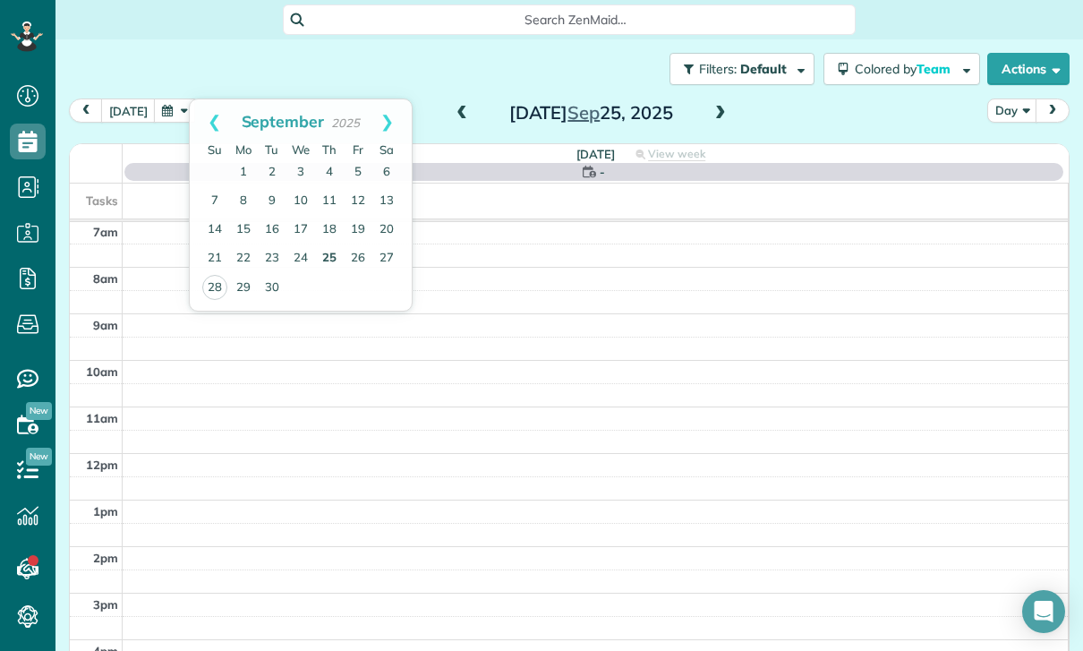
scroll to position [141, 0]
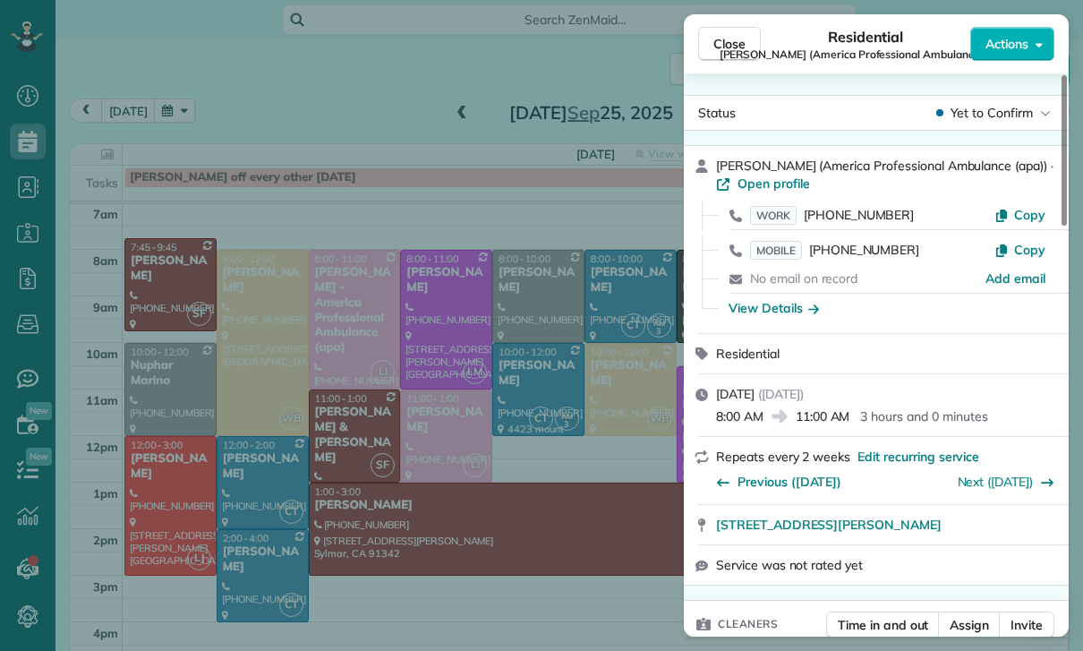
click at [536, 449] on div "Close Residential [PERSON_NAME] (America Professional Ambulance (apa)) Actions …" at bounding box center [541, 325] width 1083 height 651
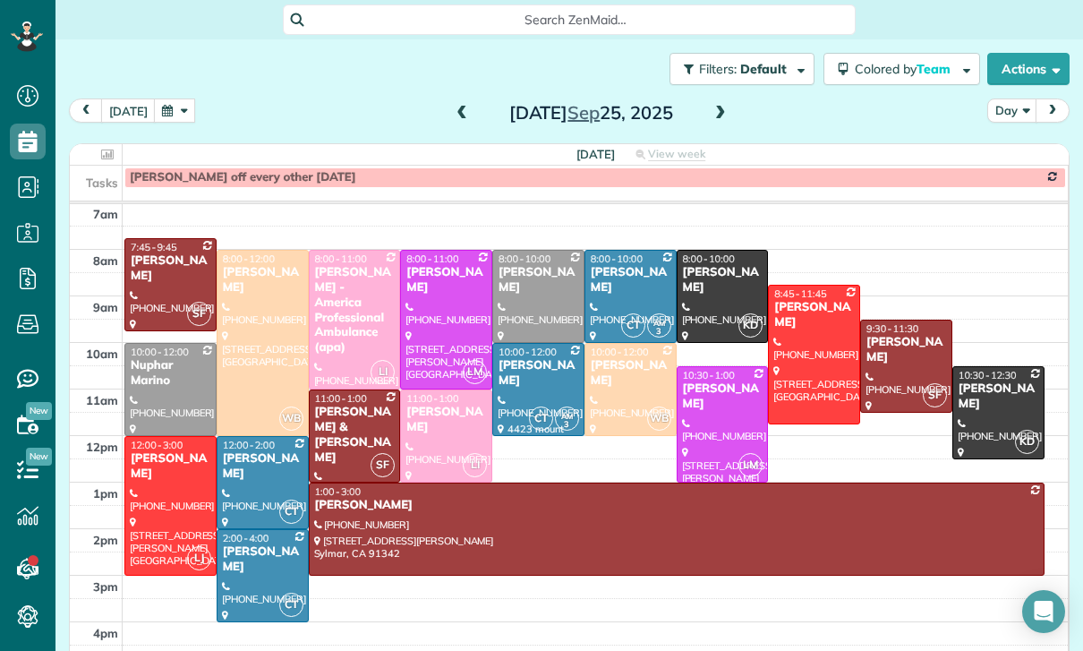
click at [536, 103] on span at bounding box center [721, 113] width 20 height 27
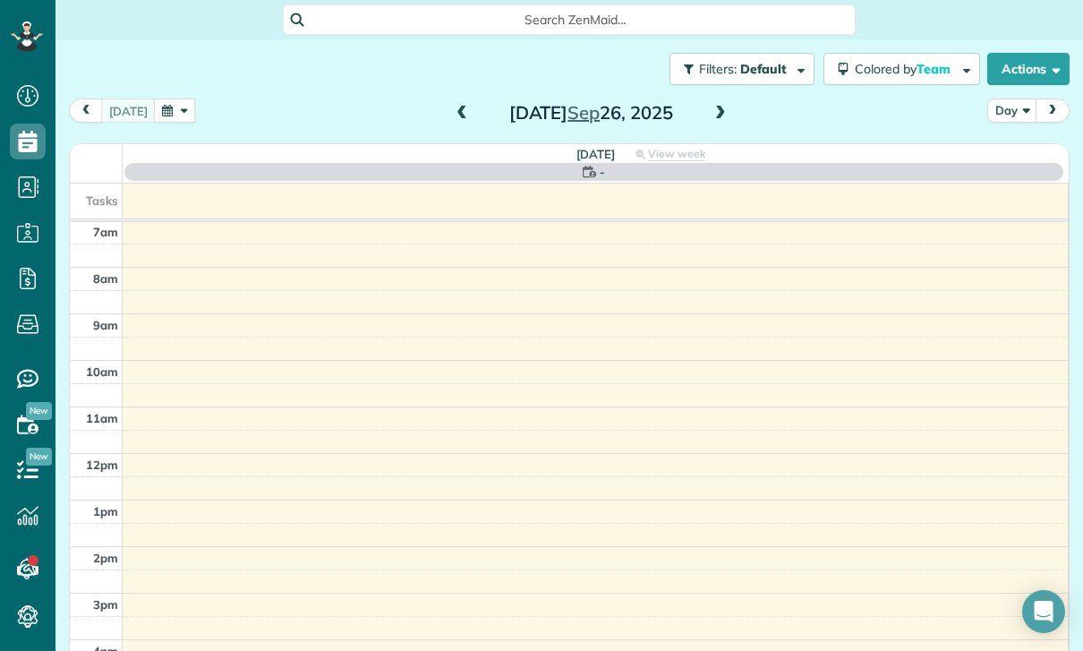
scroll to position [141, 0]
